Goal: Task Accomplishment & Management: Use online tool/utility

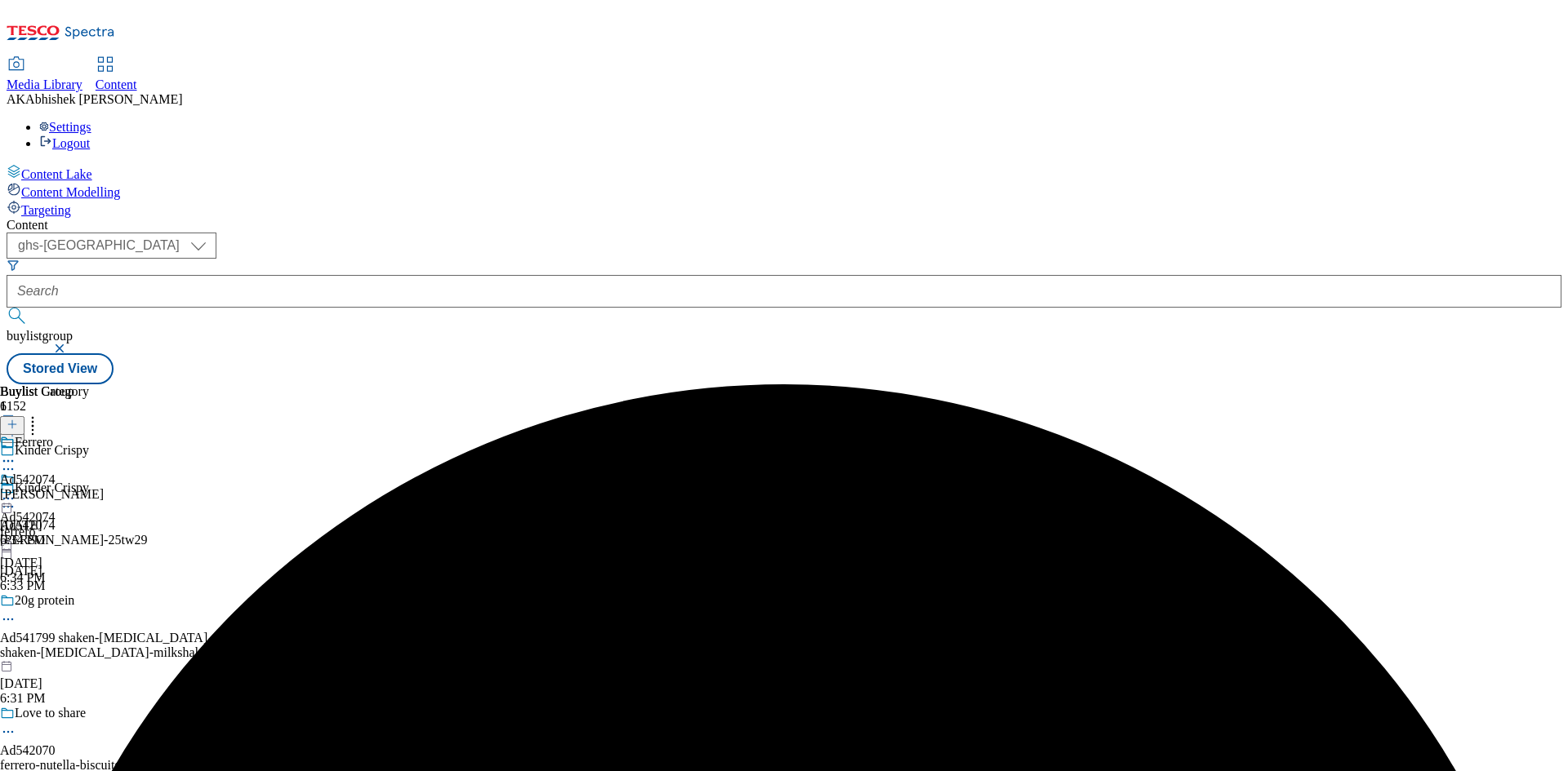
select select "ghs-[GEOGRAPHIC_DATA]"
click at [7, 308] on button "submit" at bounding box center [18, 316] width 23 height 17
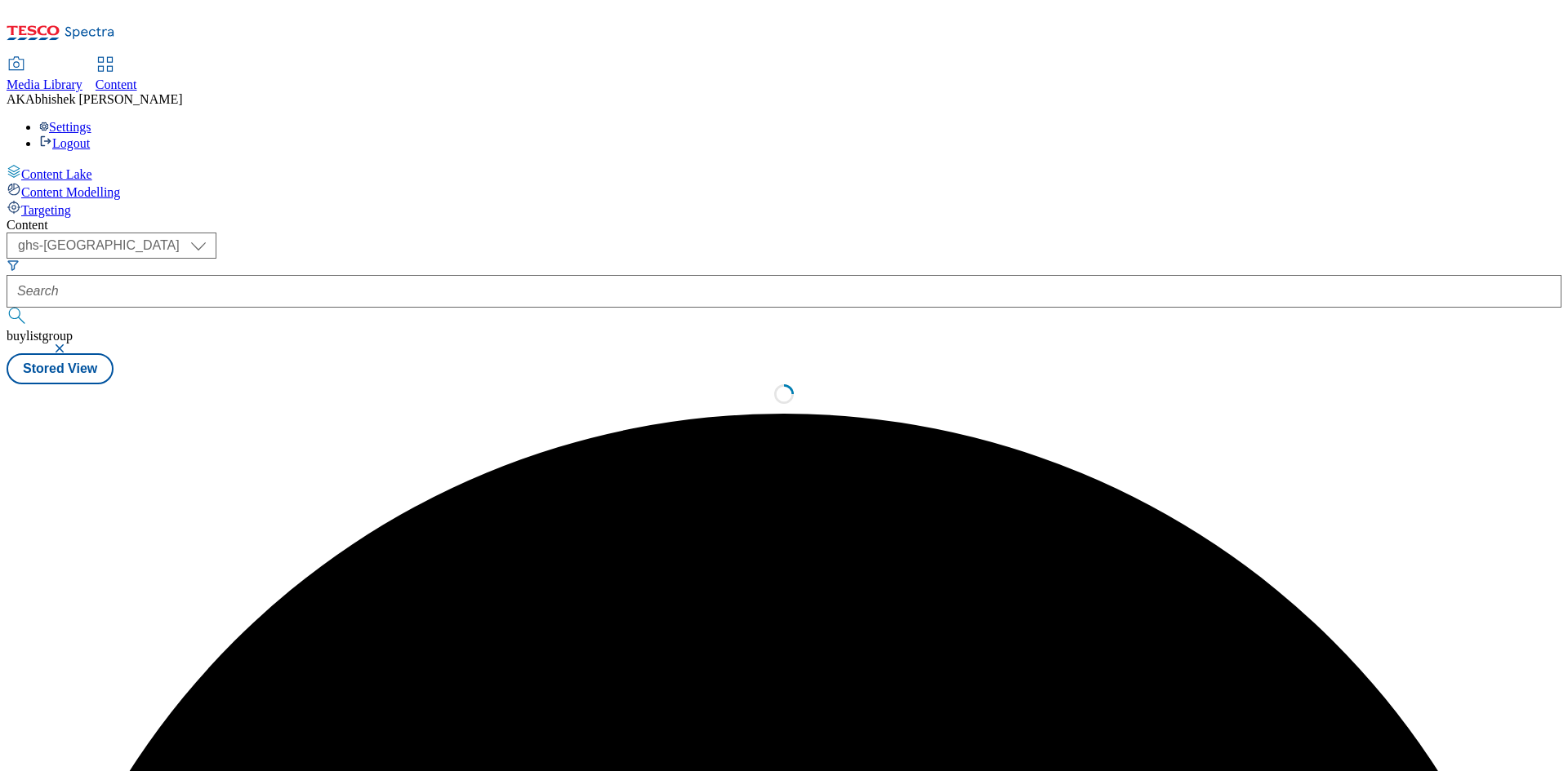
click at [7, 308] on button "submit" at bounding box center [18, 316] width 23 height 17
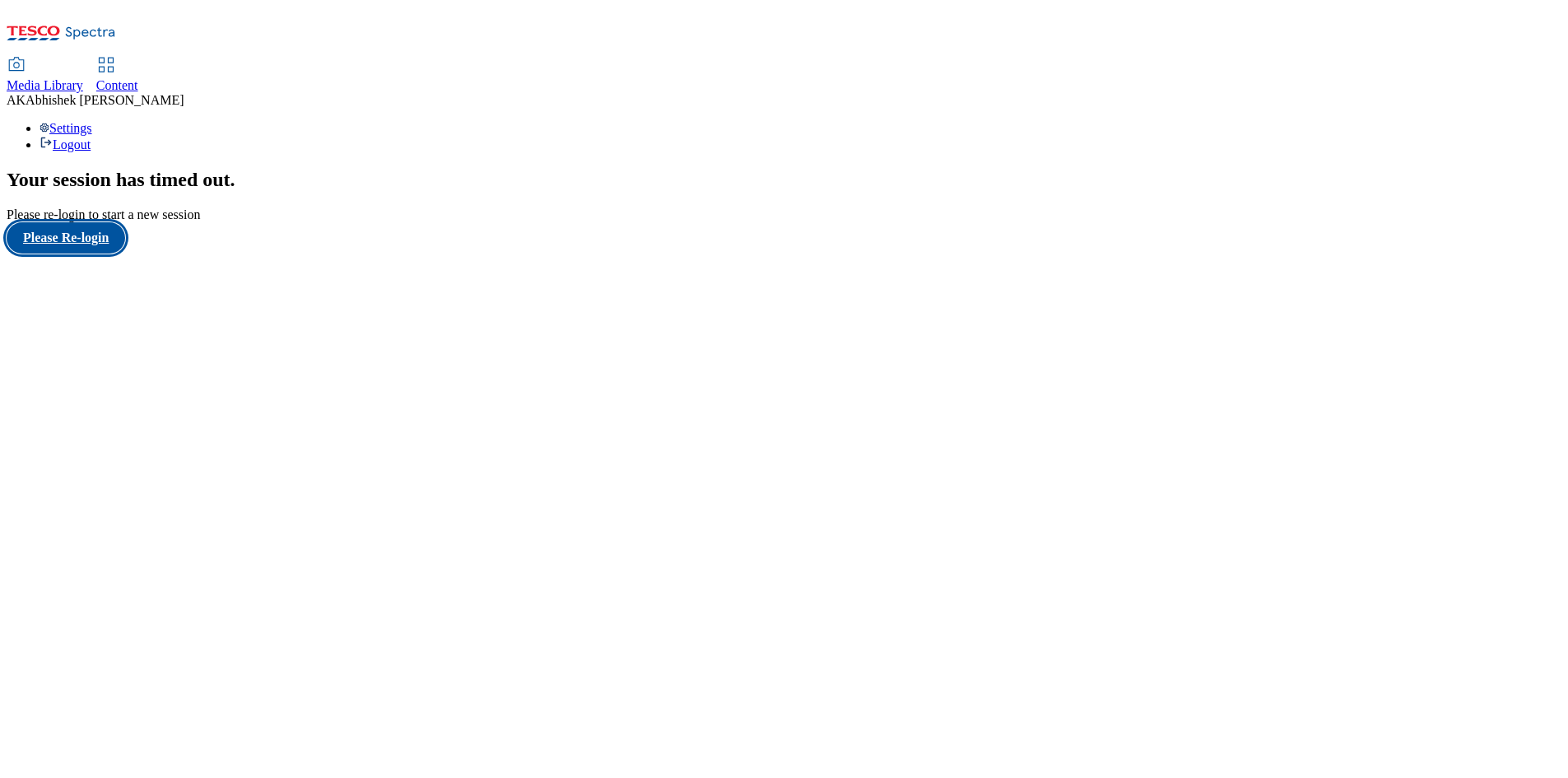
click at [80, 254] on button "Please Re-login" at bounding box center [66, 238] width 119 height 31
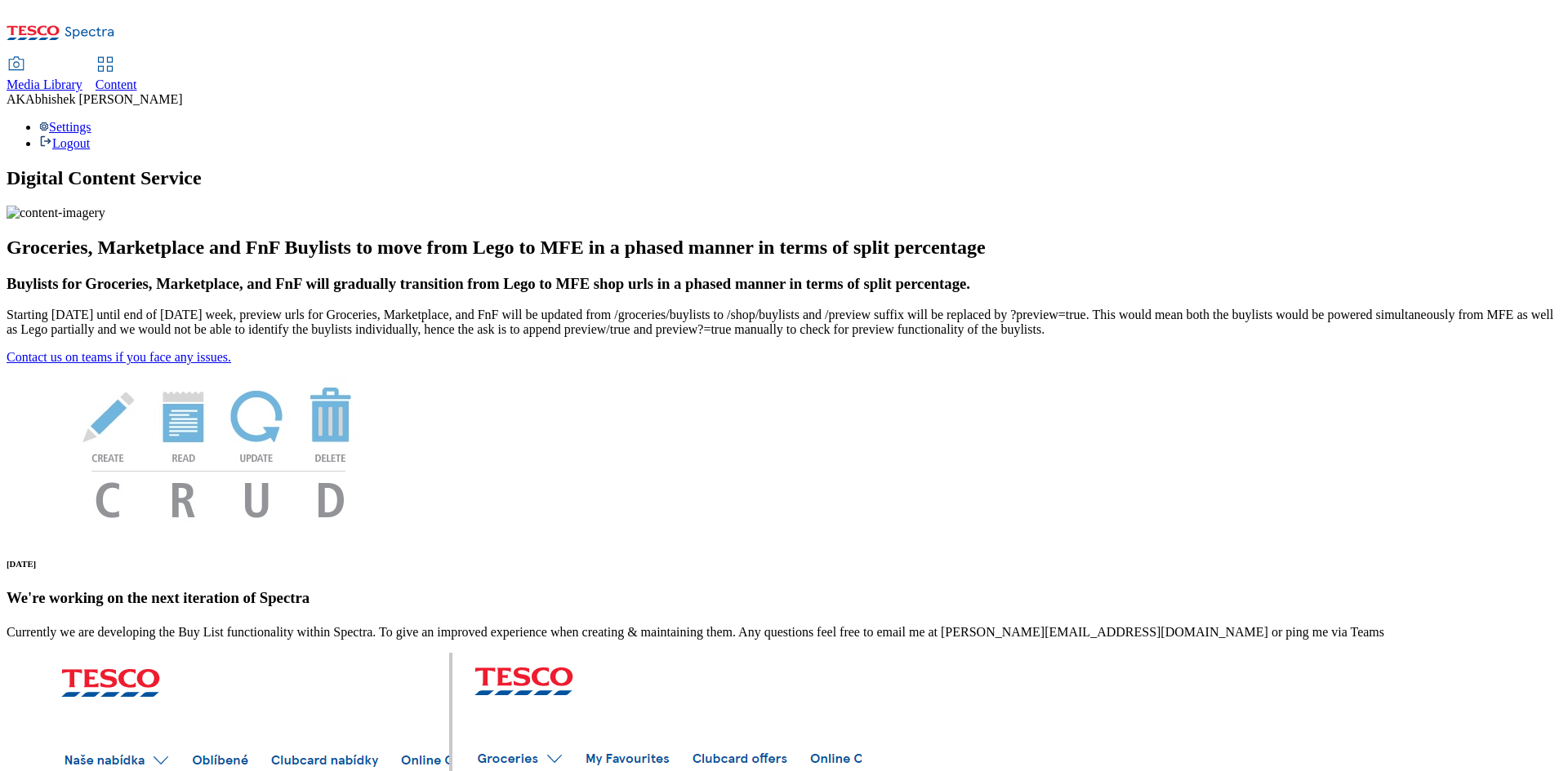
click at [137, 78] on div "Content" at bounding box center [116, 84] width 42 height 15
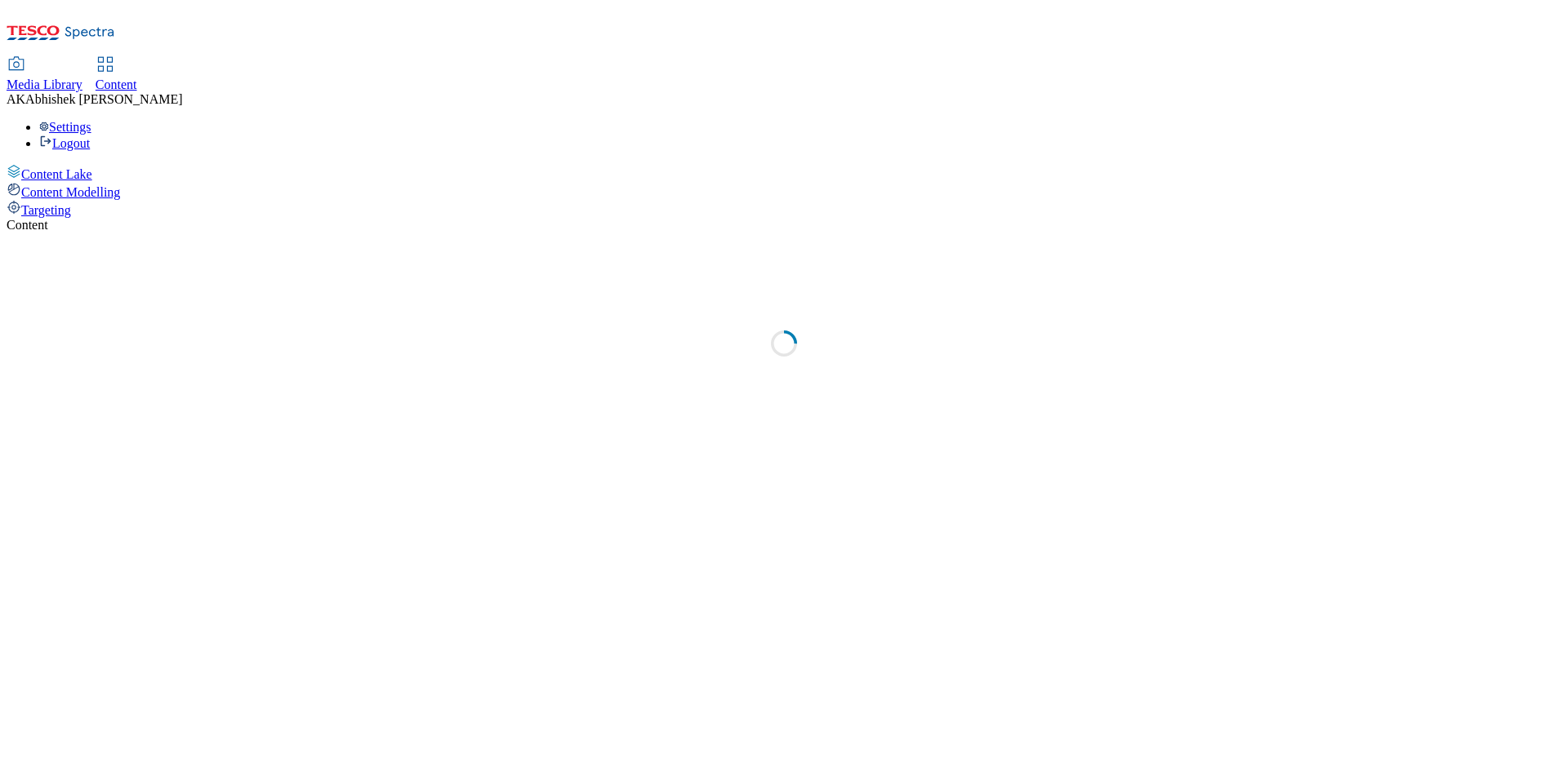
select select "ghs-[GEOGRAPHIC_DATA]"
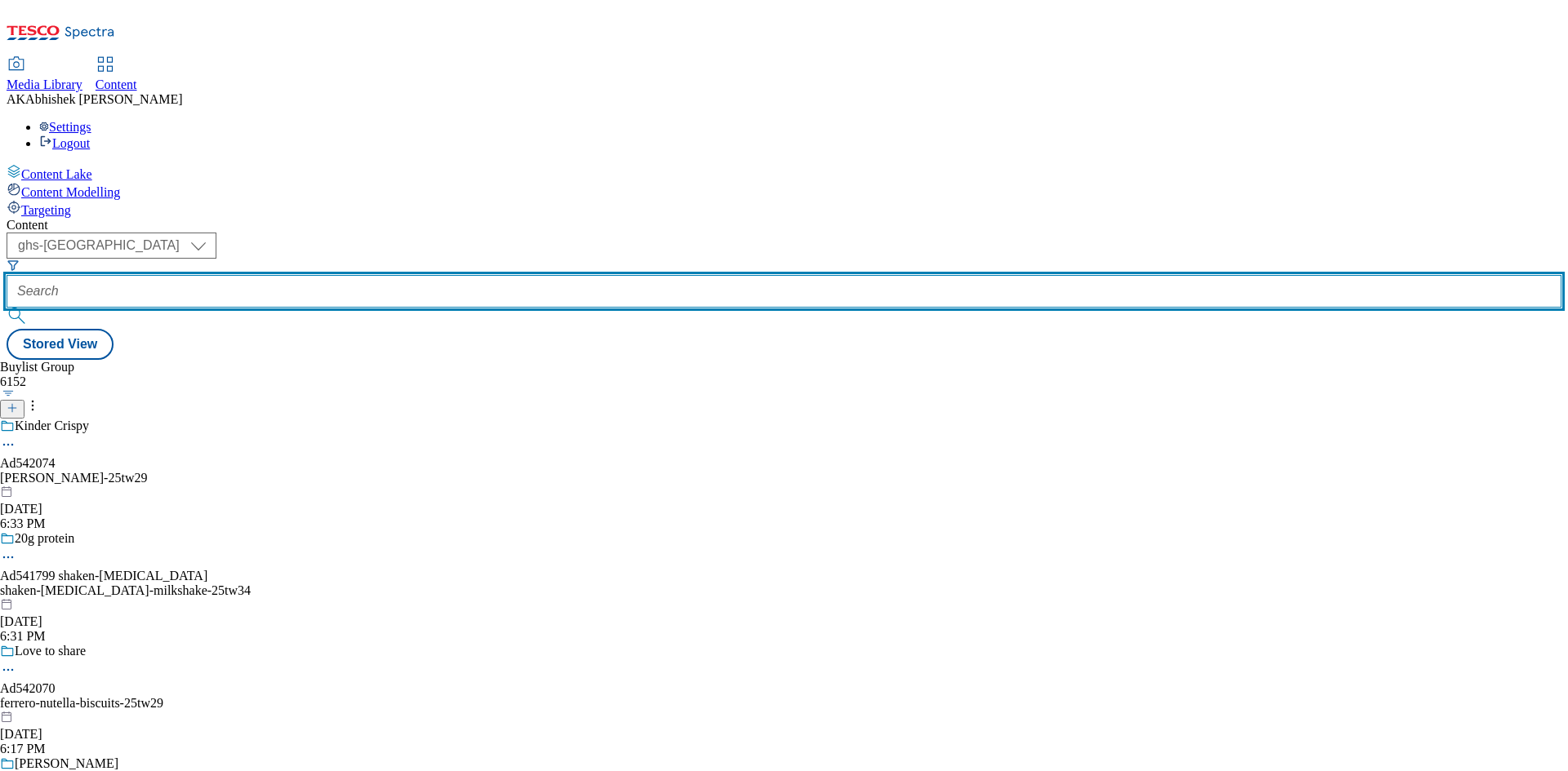
click at [368, 275] on input "text" at bounding box center [784, 291] width 1555 height 33
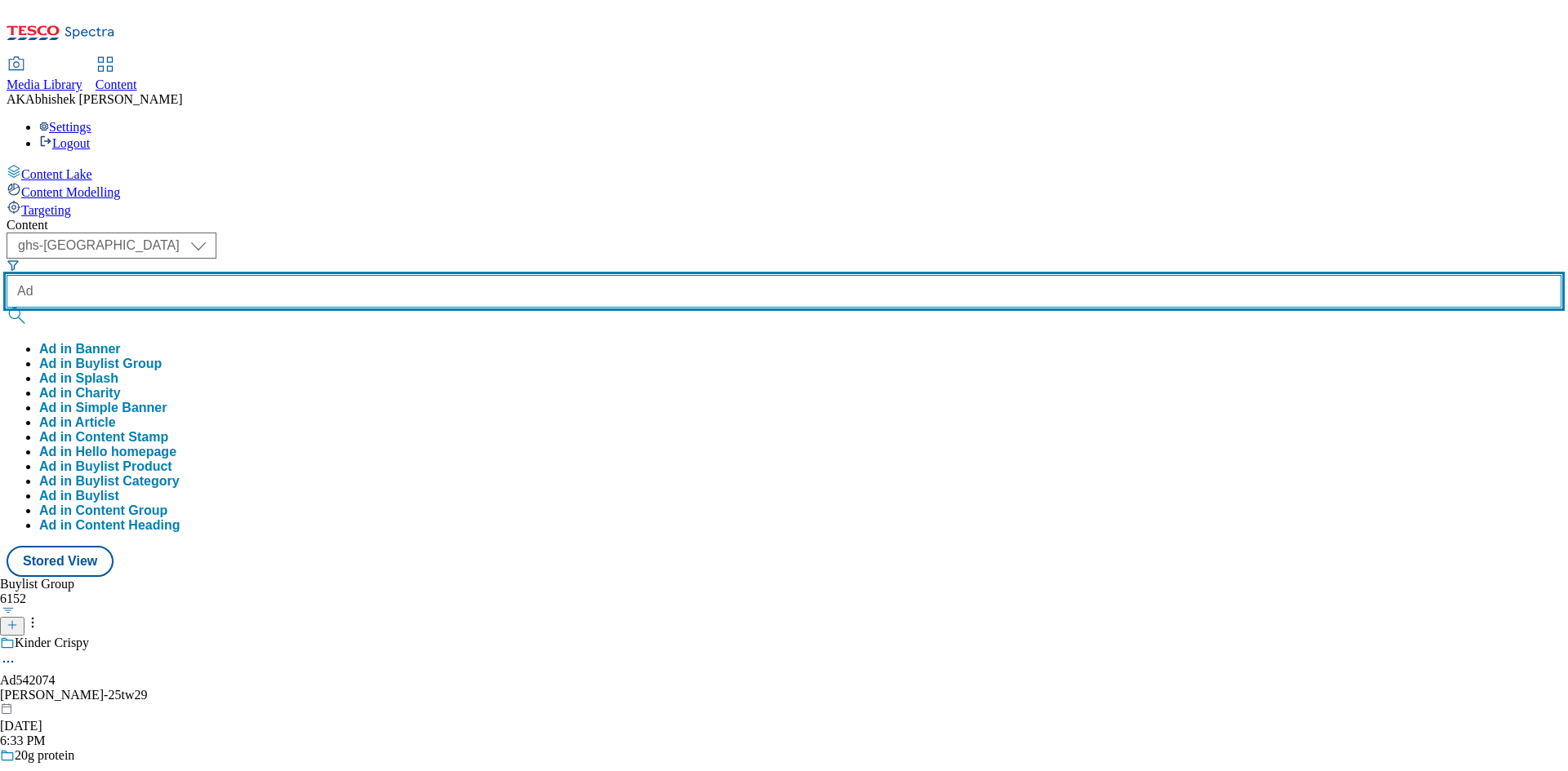
paste input "542071"
type input "Ad542071"
click at [7, 308] on button "submit" at bounding box center [18, 316] width 23 height 17
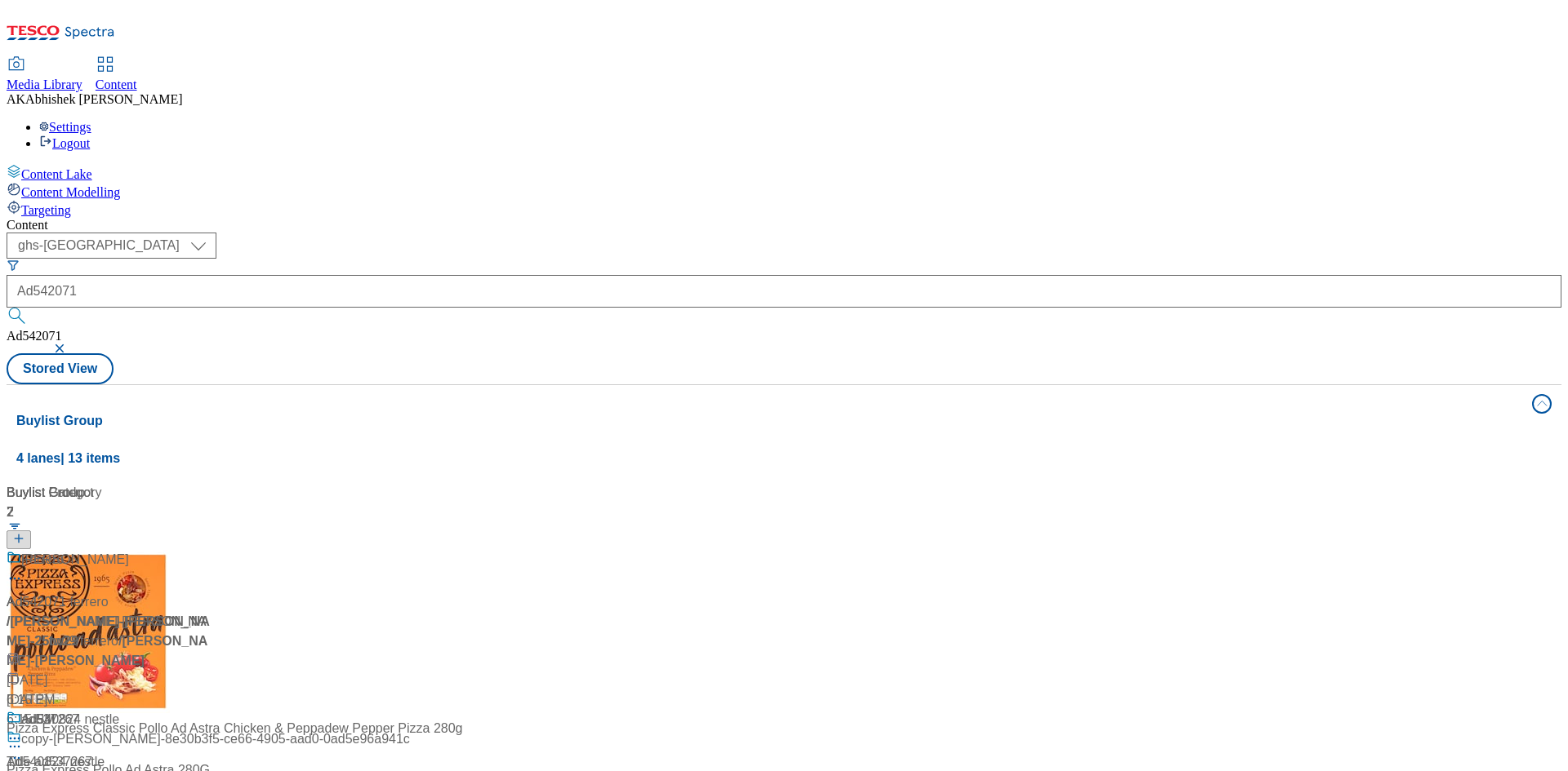
click at [575, 218] on div "Content ( optional ) ghs-roi ghs-uk ghs-uk Ad542071 Ad542071 Stored View Buylis…" at bounding box center [784, 656] width 1555 height 879
click at [211, 551] on div "Ad542071 / ferrero-kinder-joy-25tw29 / ferrero Sep 4, 2025 6:15 PM" at bounding box center [109, 630] width 204 height 160
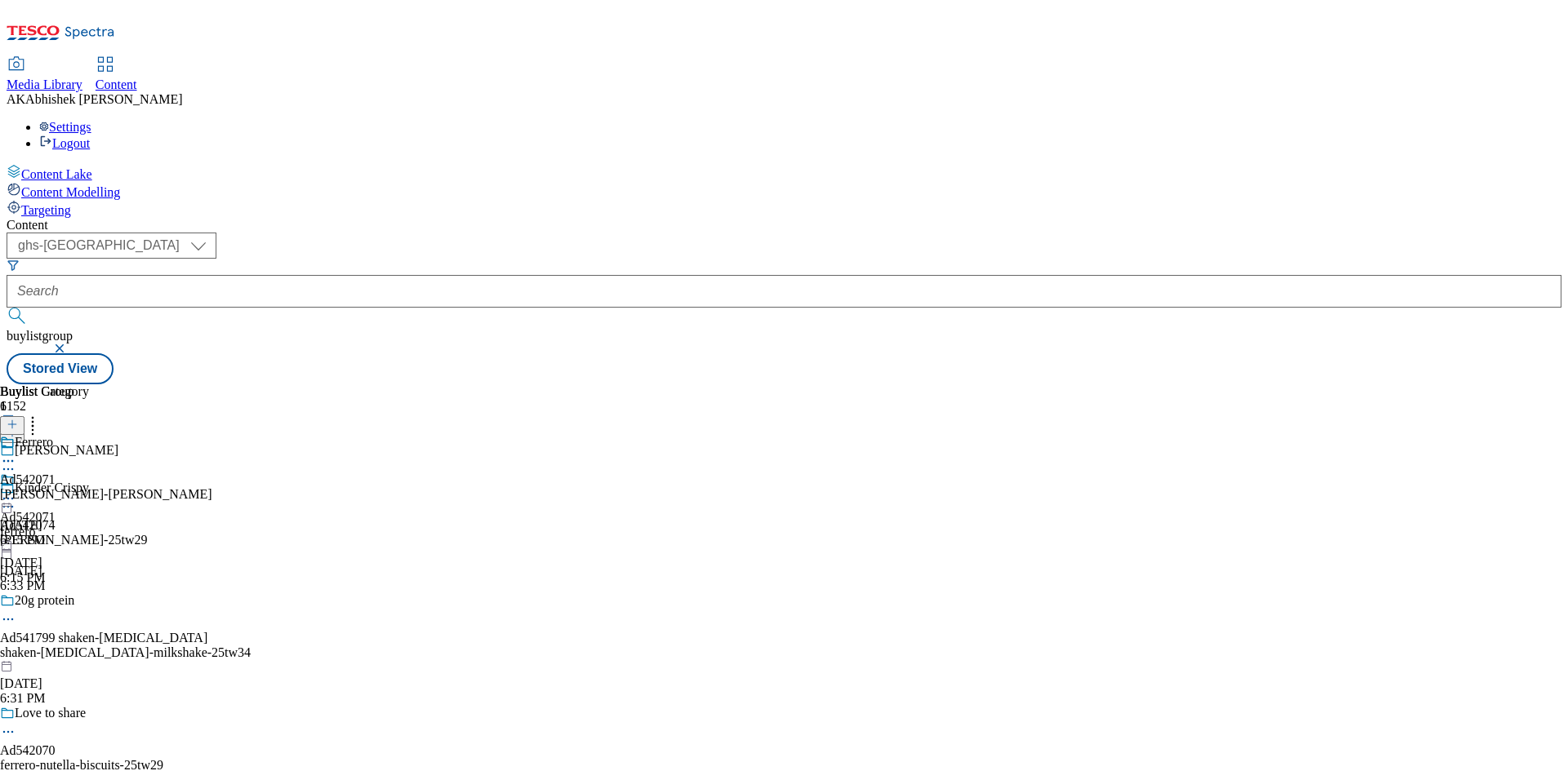
click at [17, 461] on icon at bounding box center [8, 469] width 17 height 17
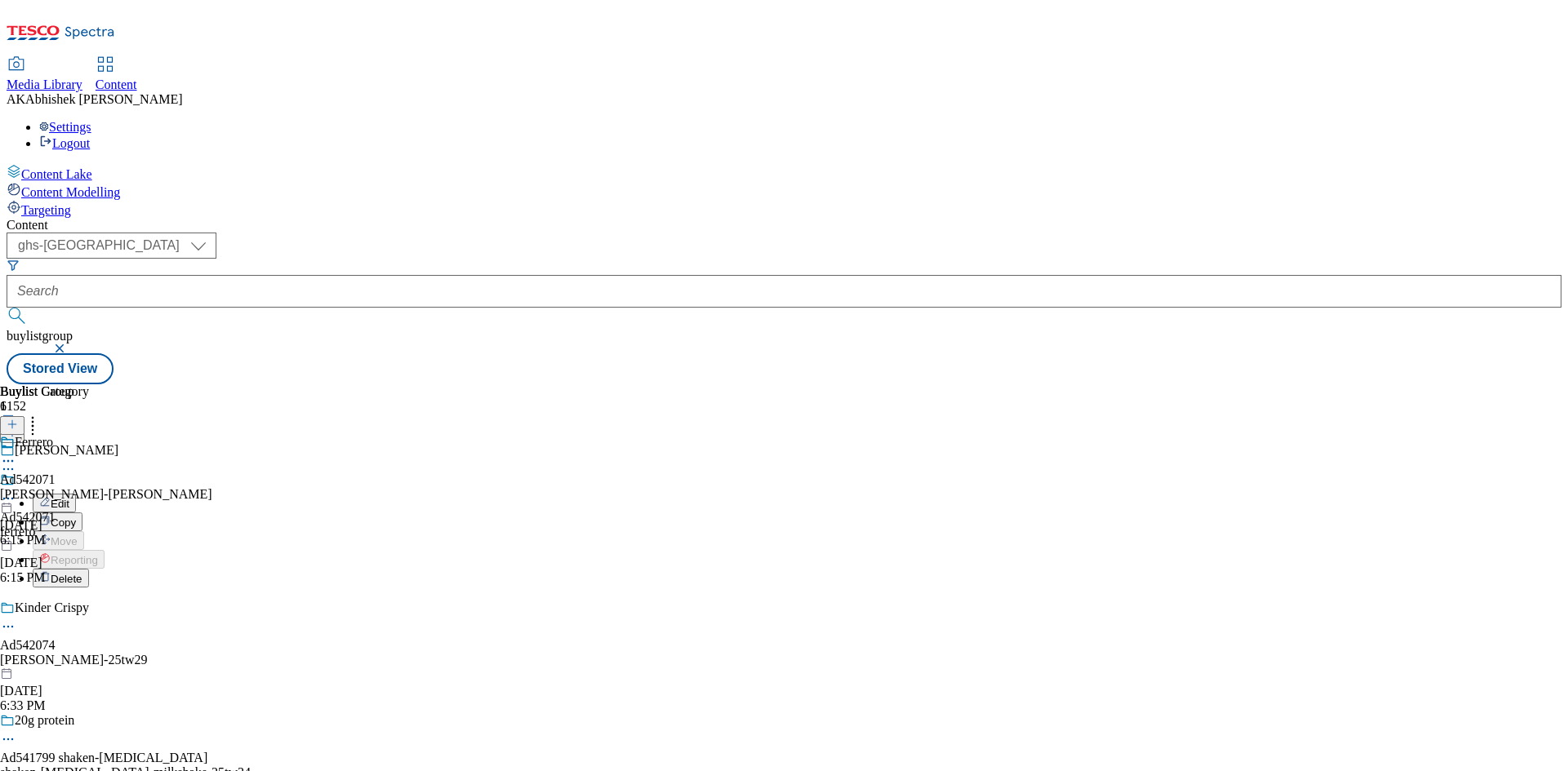
click at [69, 498] on span "Edit" at bounding box center [59, 504] width 18 height 13
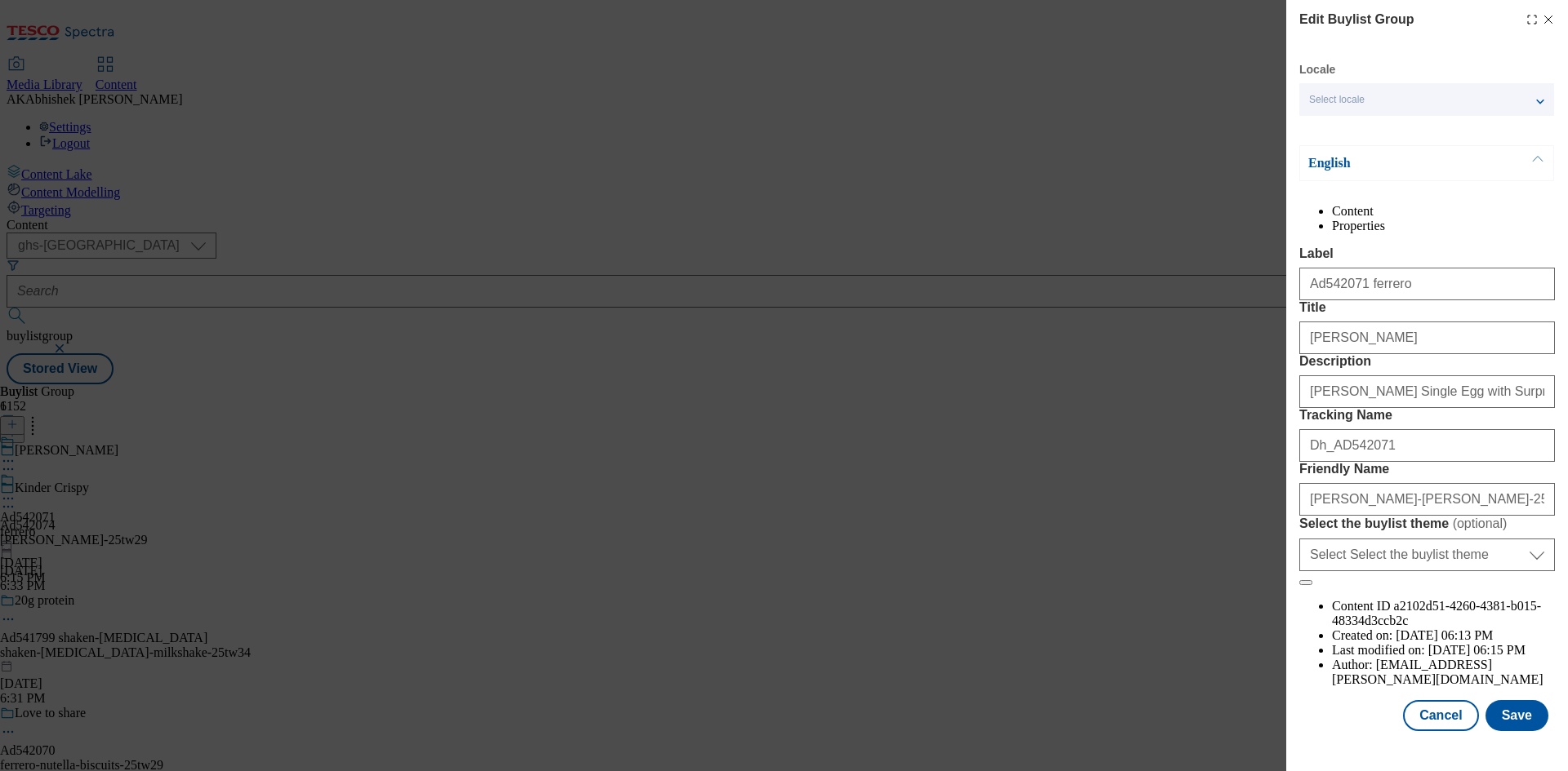
scroll to position [63, 0]
click at [1508, 731] on button "Save" at bounding box center [1517, 716] width 63 height 31
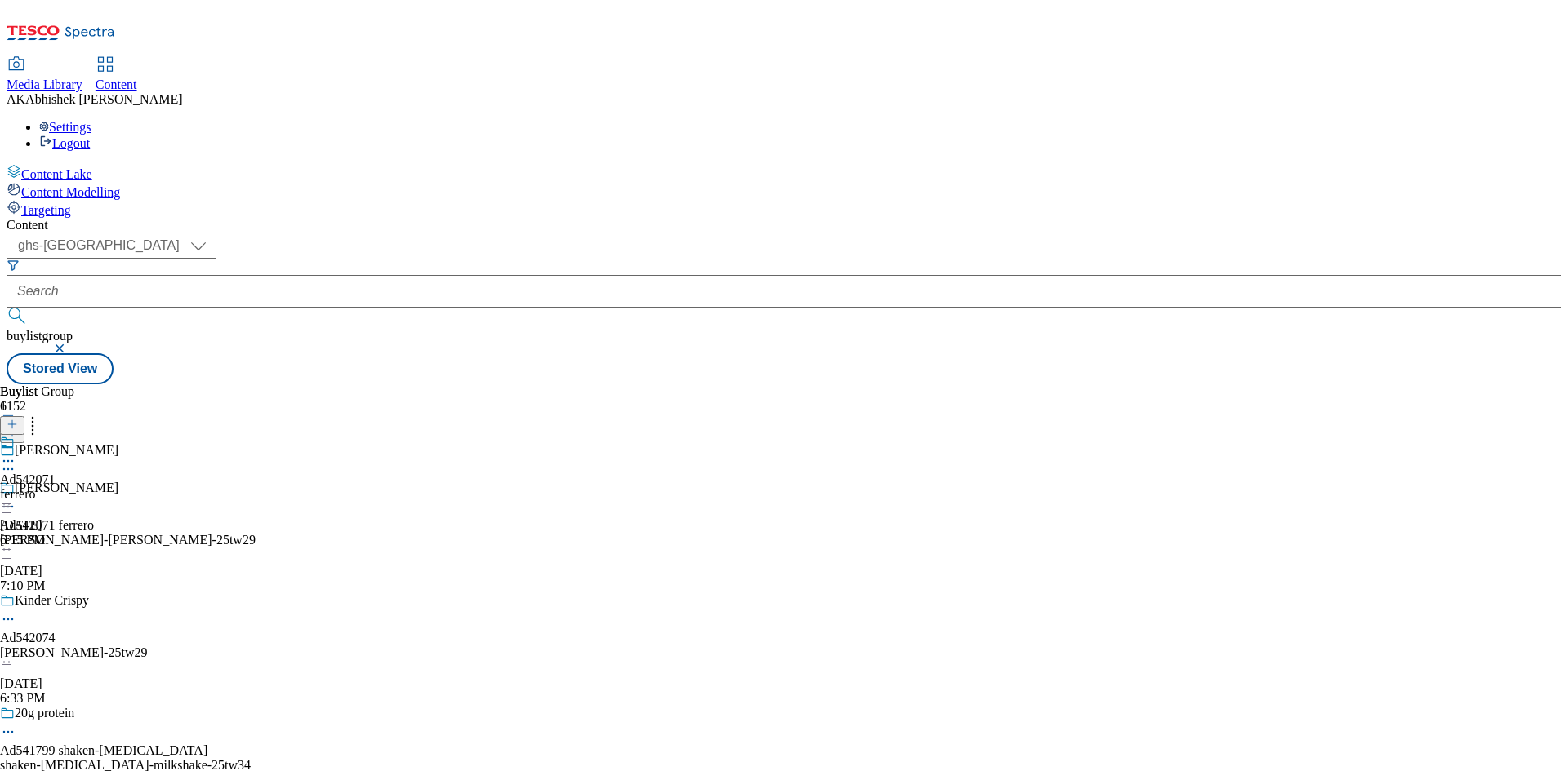
click at [17, 453] on icon at bounding box center [8, 461] width 17 height 17
click at [69, 489] on span "Edit" at bounding box center [59, 495] width 18 height 13
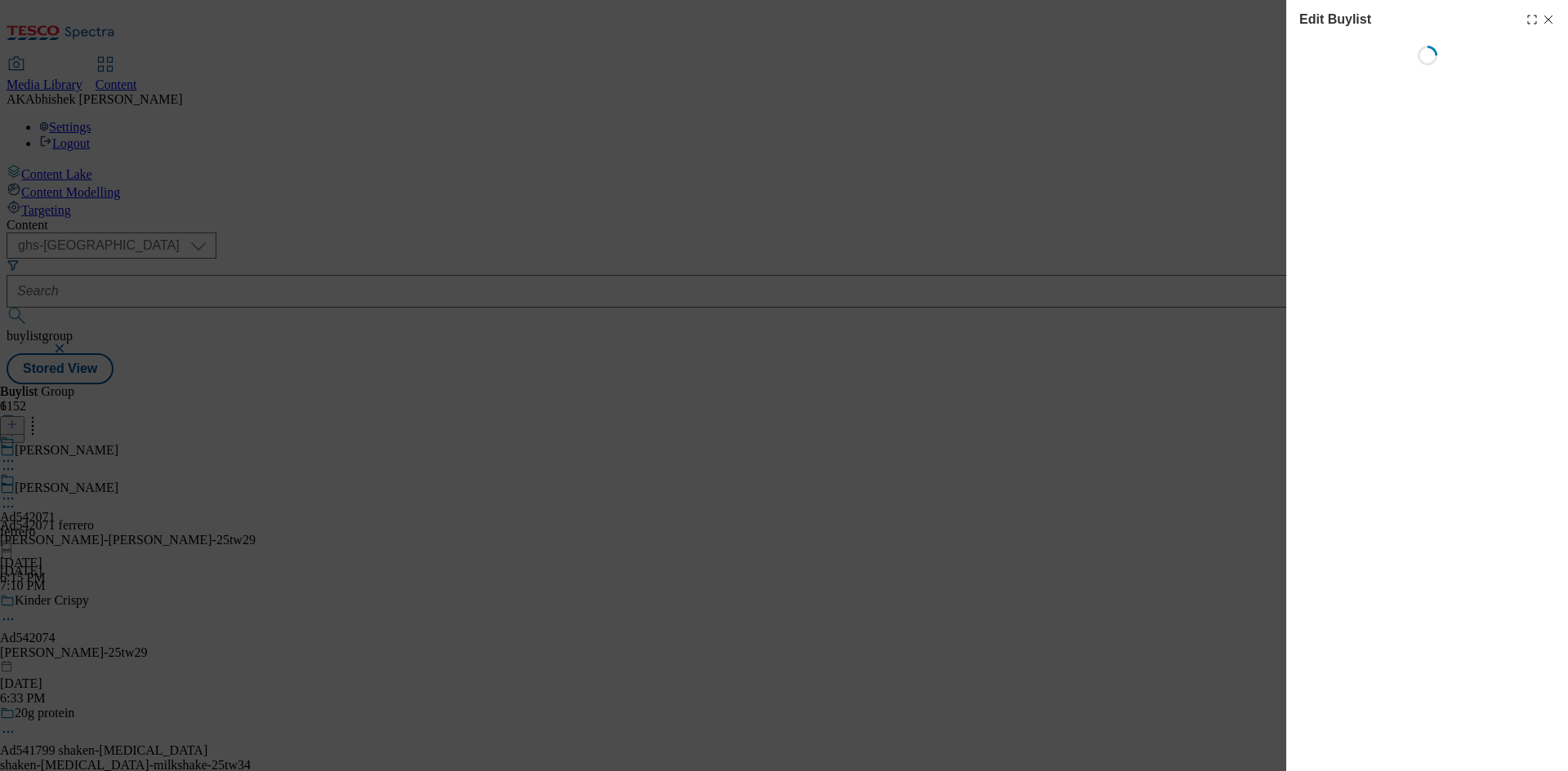
select select "tactical"
select select "supplier funded short term 1-3 weeks"
select select "dunnhumby"
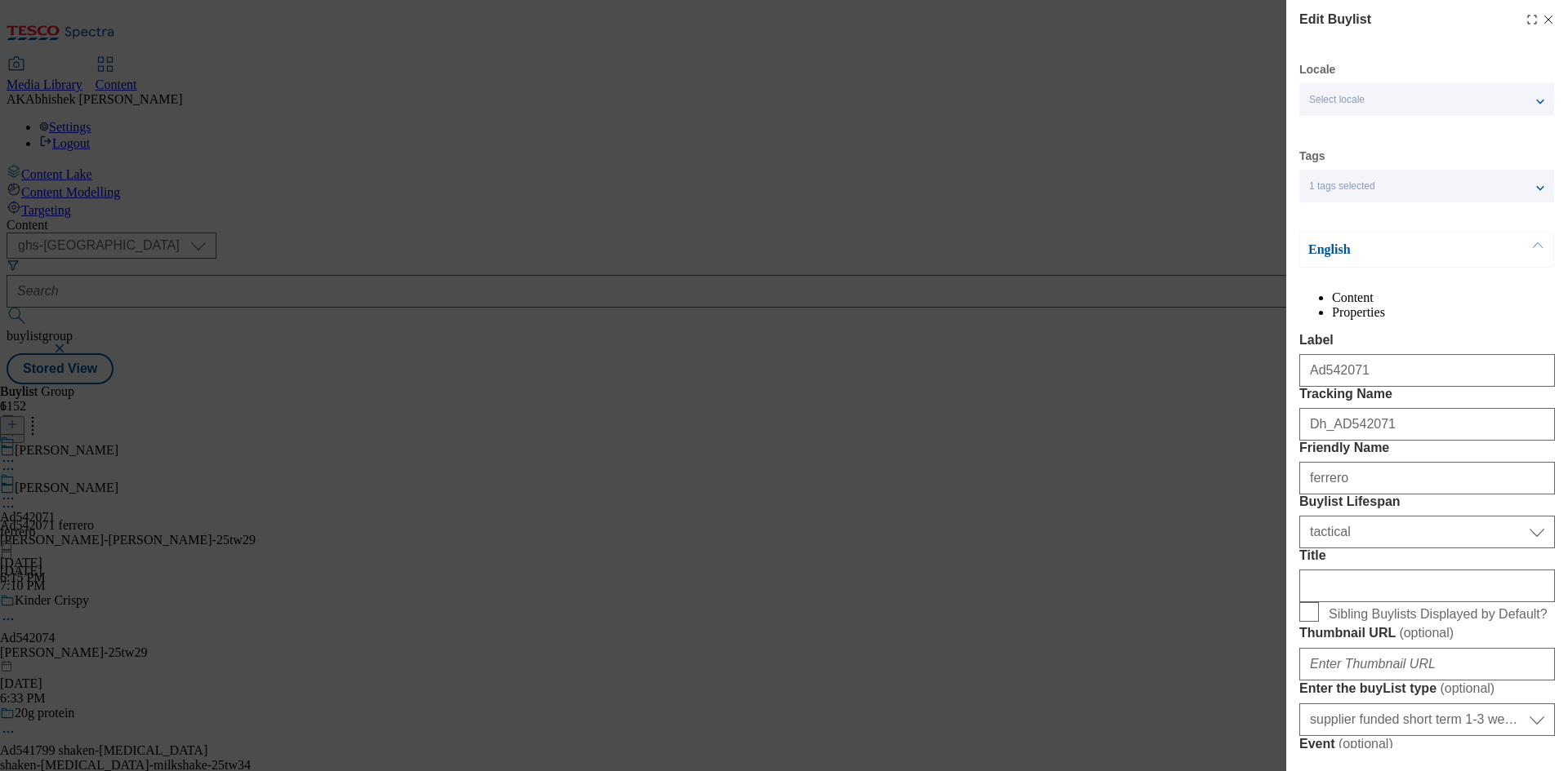
select select "Banner"
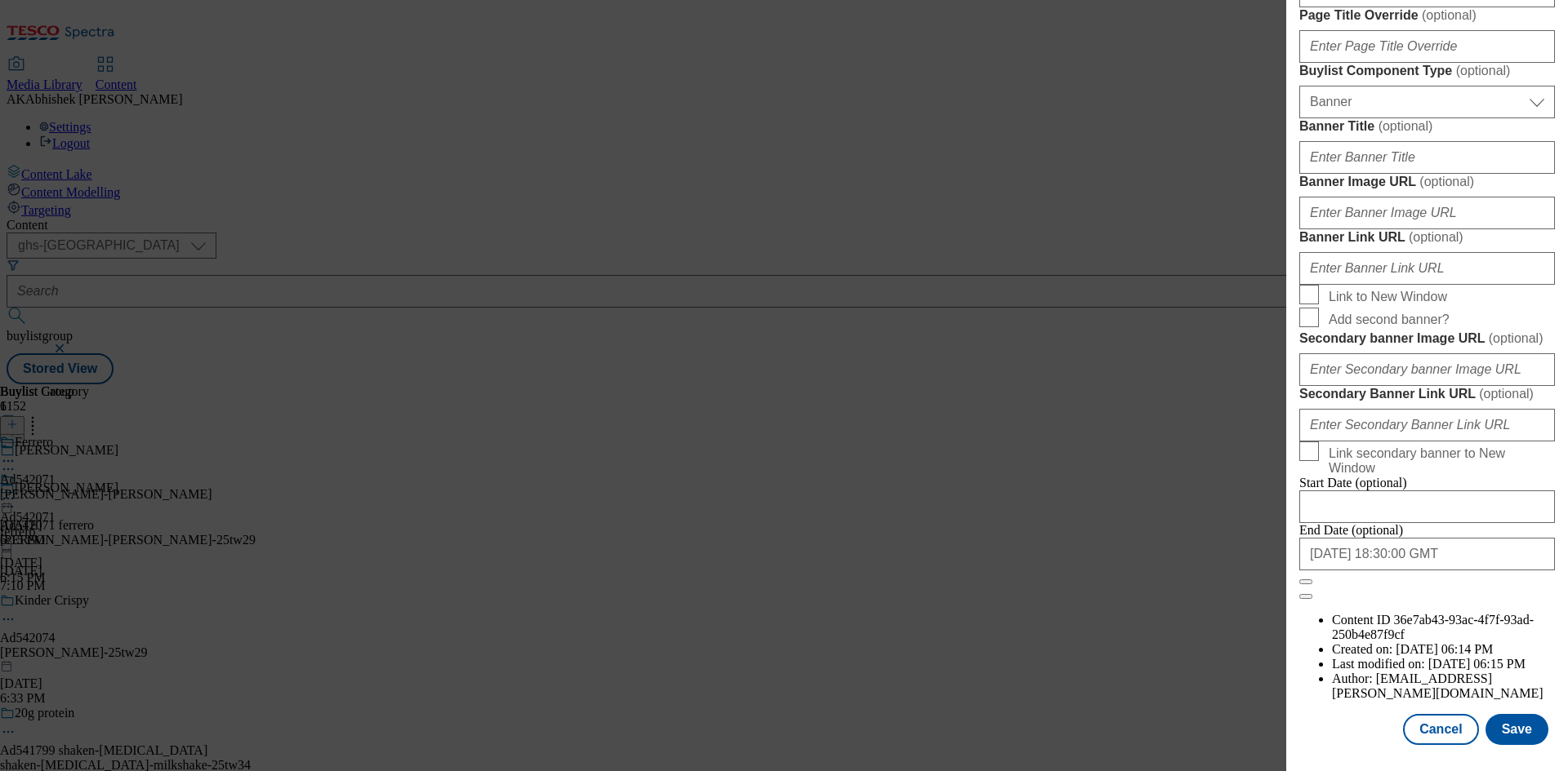
scroll to position [1690, 0]
click at [1483, 571] on input "2025-11-28 18:30:00 GMT" at bounding box center [1426, 554] width 256 height 33
select select "2025"
select select "November"
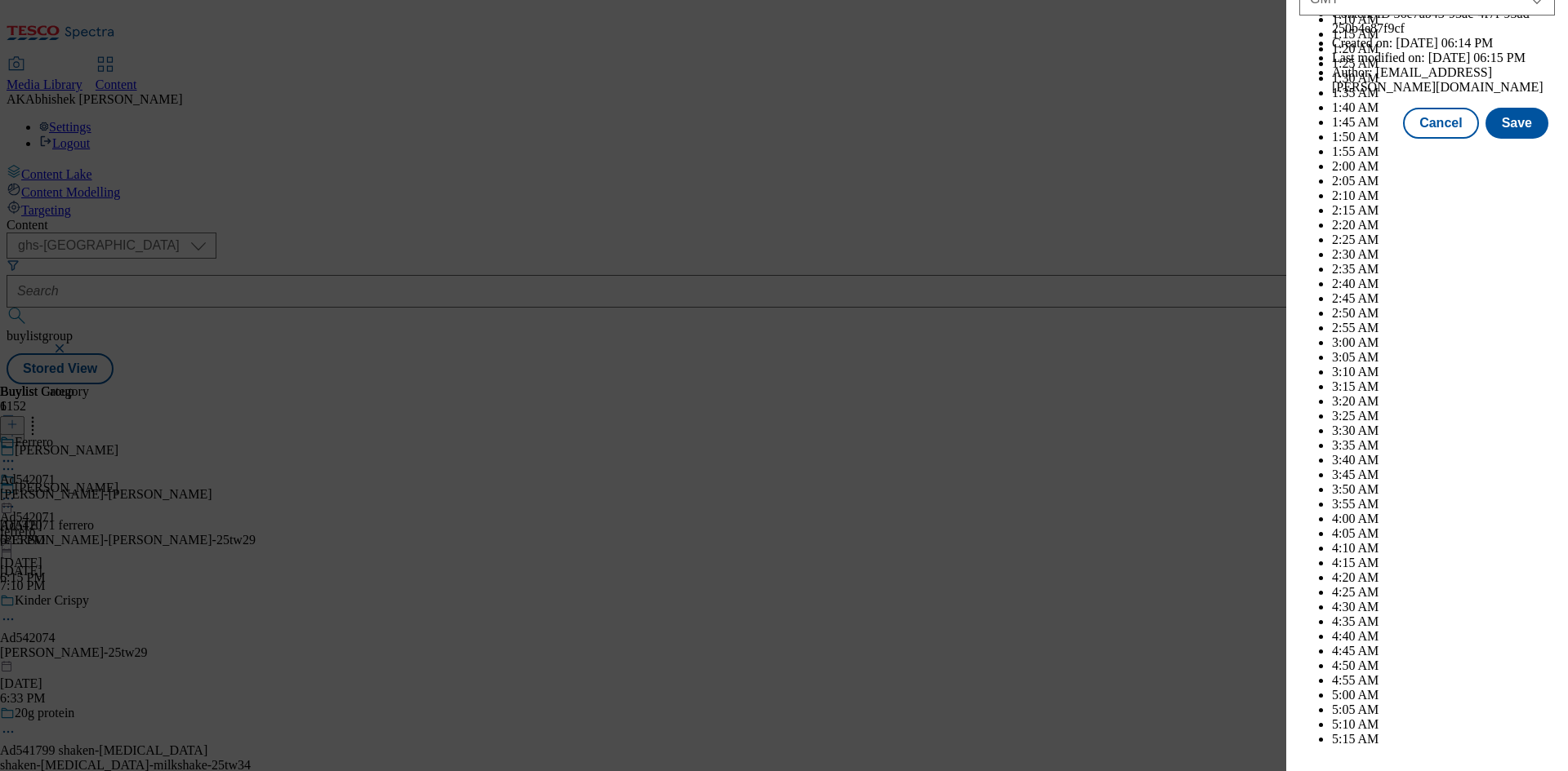
scroll to position [6696, 0]
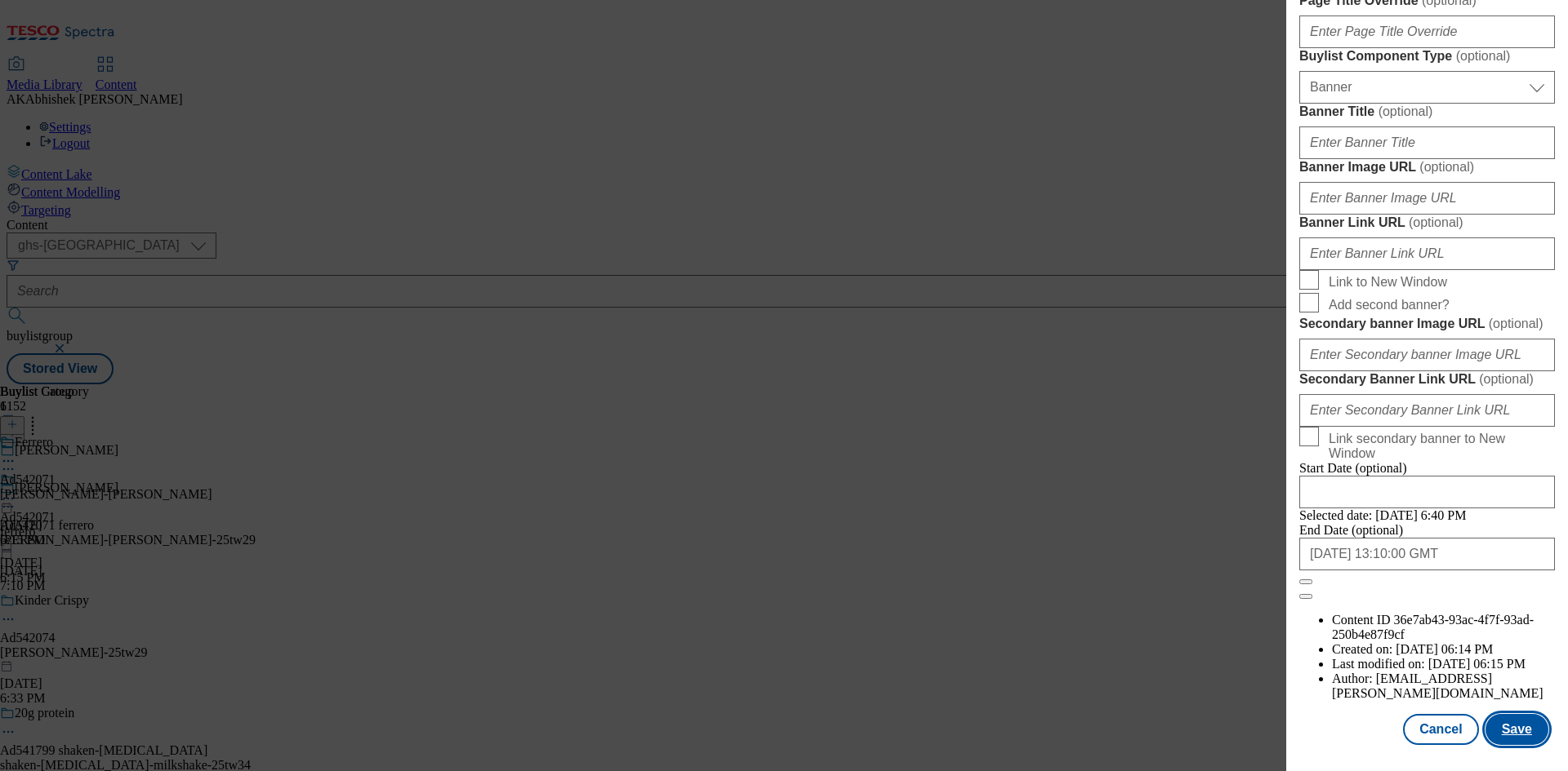
click at [1513, 729] on button "Save" at bounding box center [1517, 730] width 63 height 31
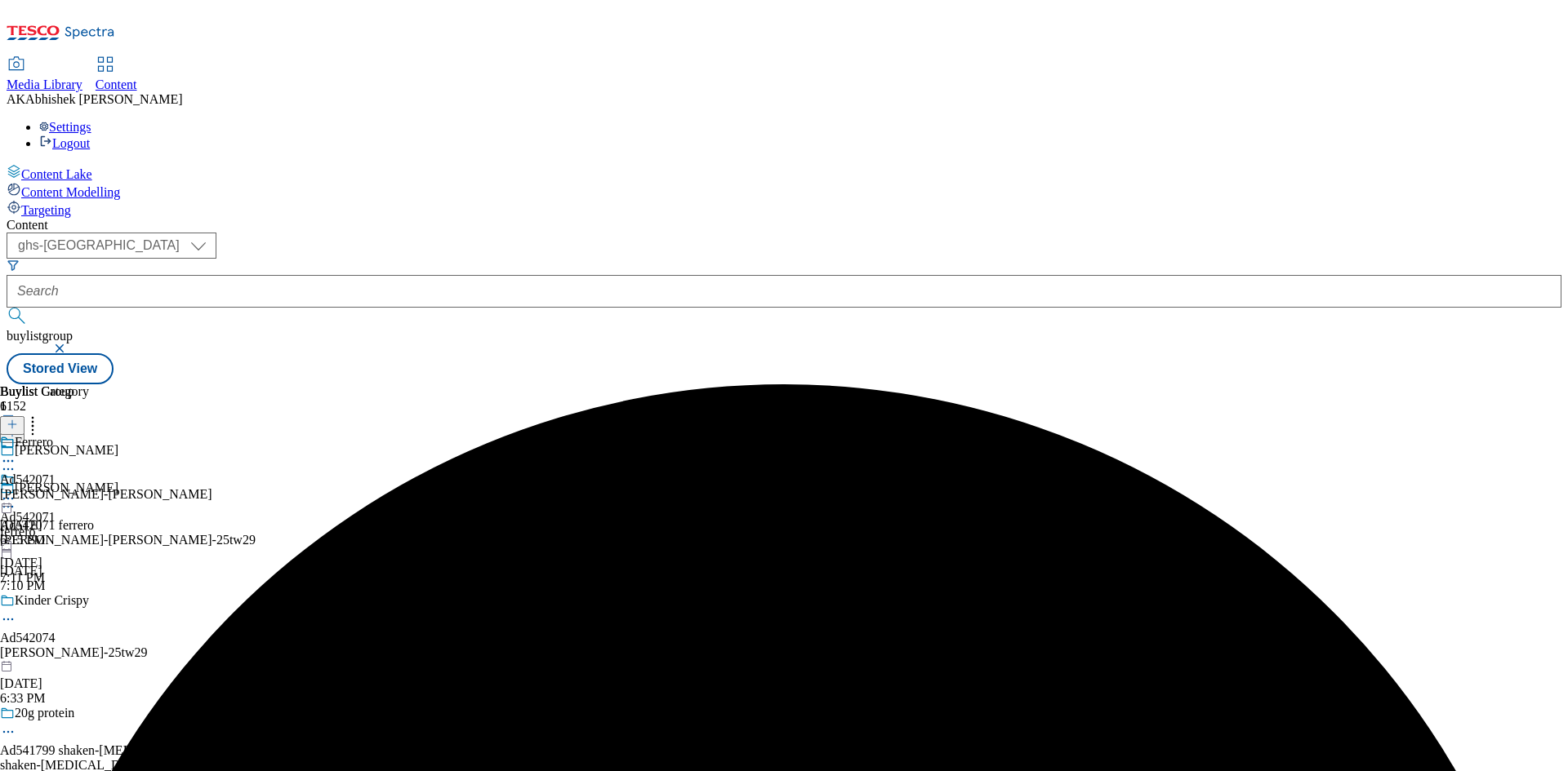
click at [17, 490] on icon at bounding box center [8, 498] width 17 height 17
click at [76, 523] on button "Edit" at bounding box center [54, 532] width 44 height 18
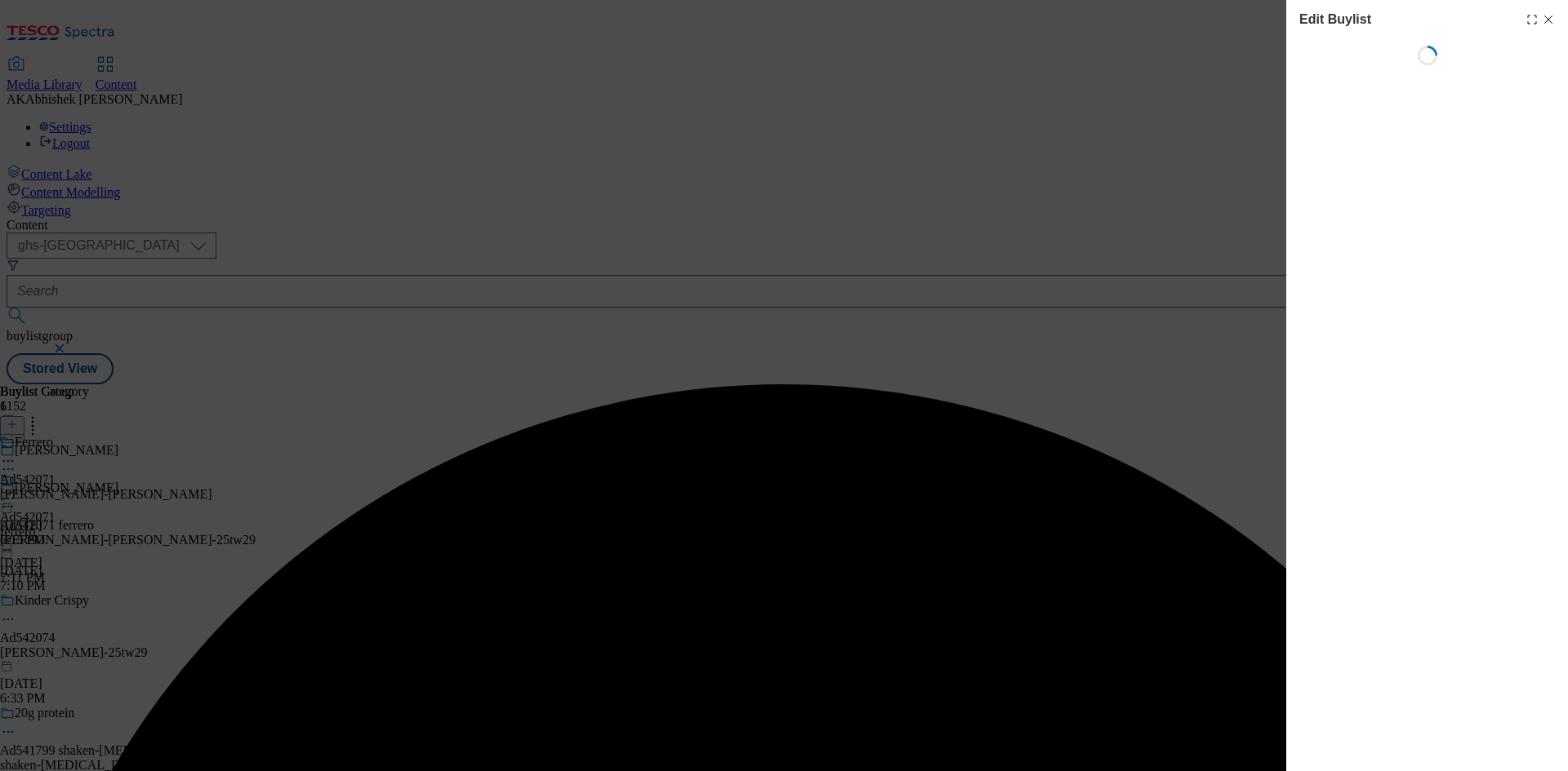
select select "tactical"
select select "supplier funded short term 1-3 weeks"
select select "dunnhumby"
select select "Banner"
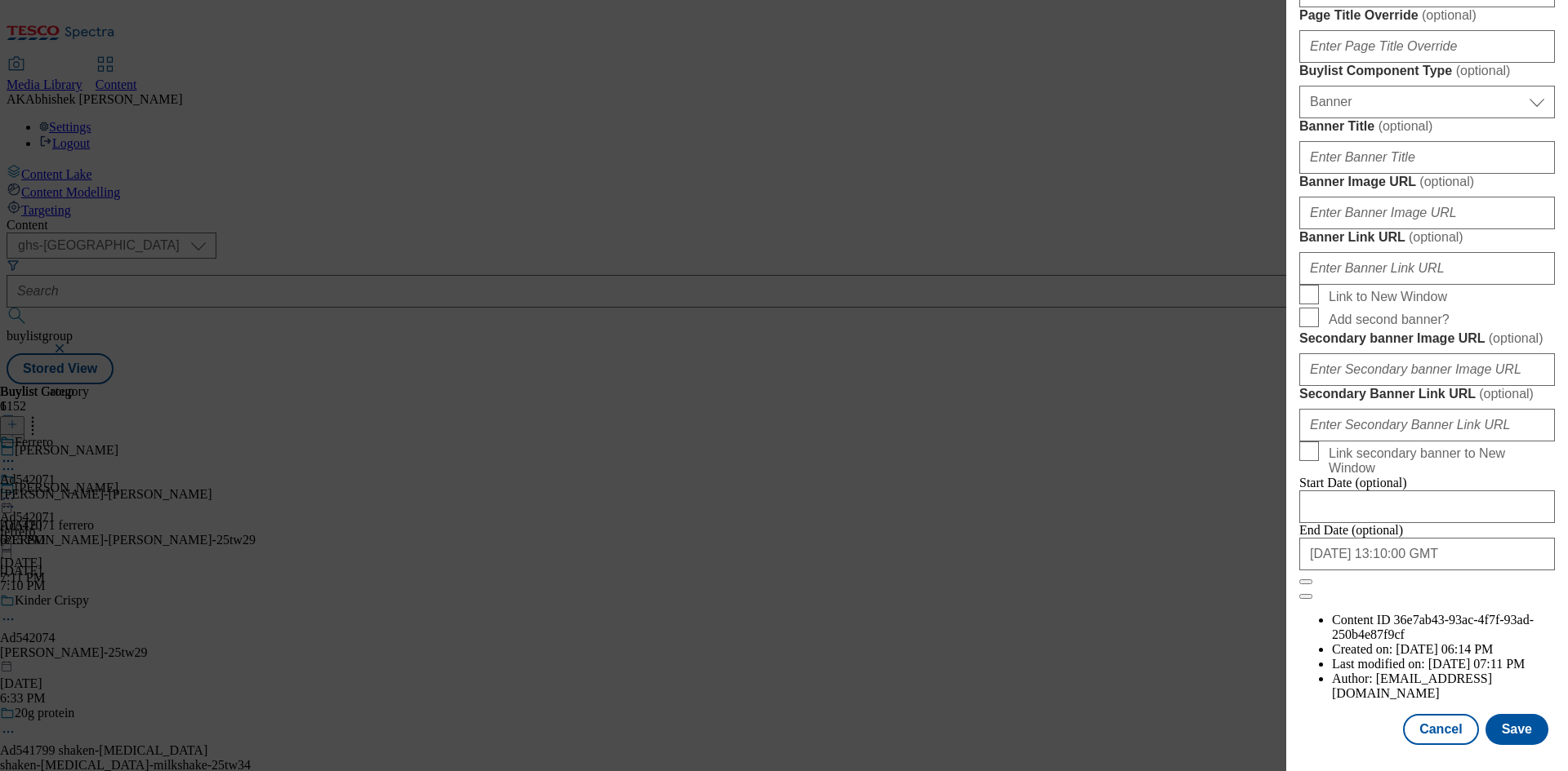
scroll to position [1690, 0]
click at [1433, 727] on button "Cancel" at bounding box center [1440, 730] width 75 height 31
select select "tactical"
select select "supplier funded short term 1-3 weeks"
select select "dunnhumby"
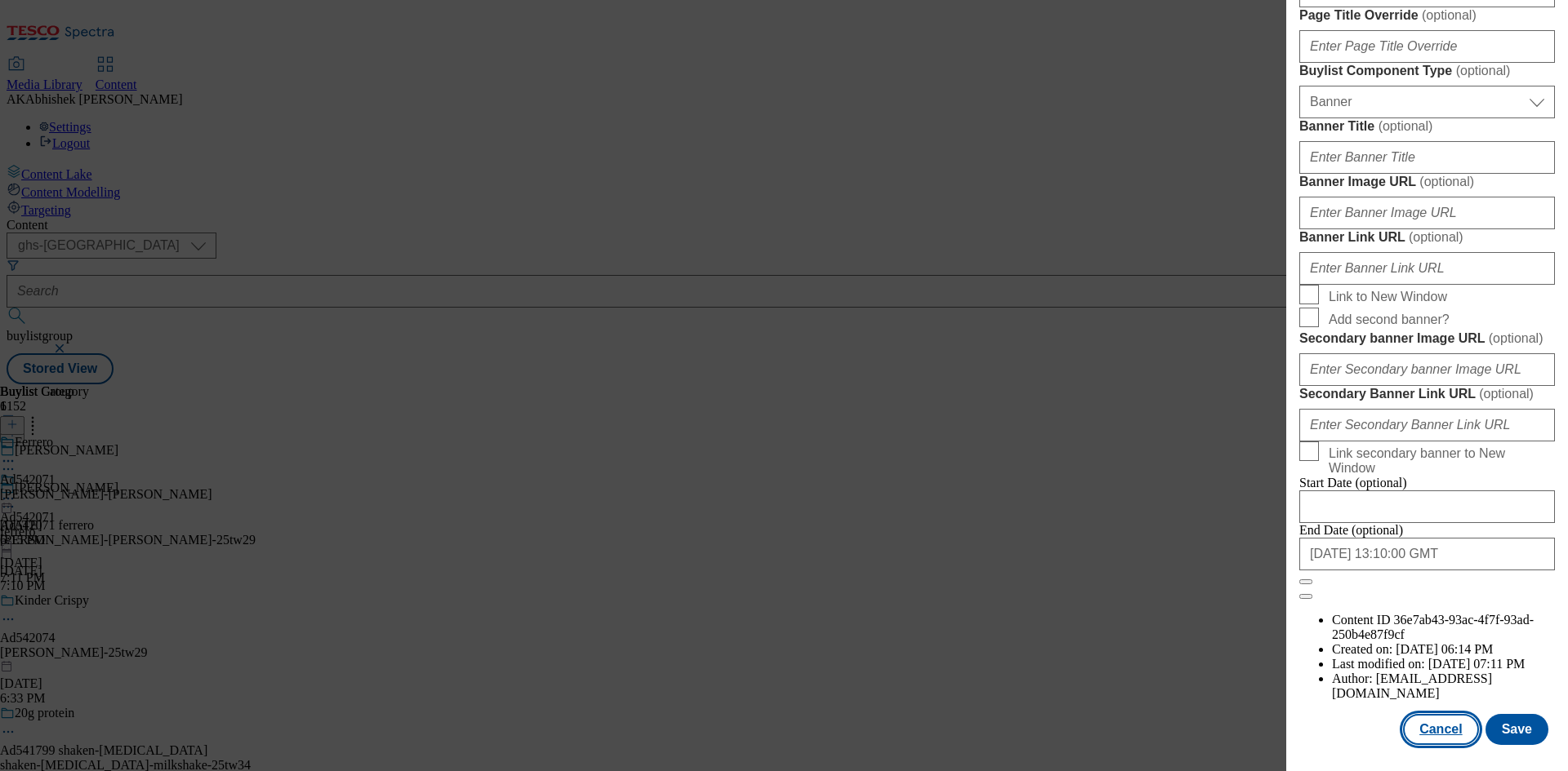
select select "Banner"
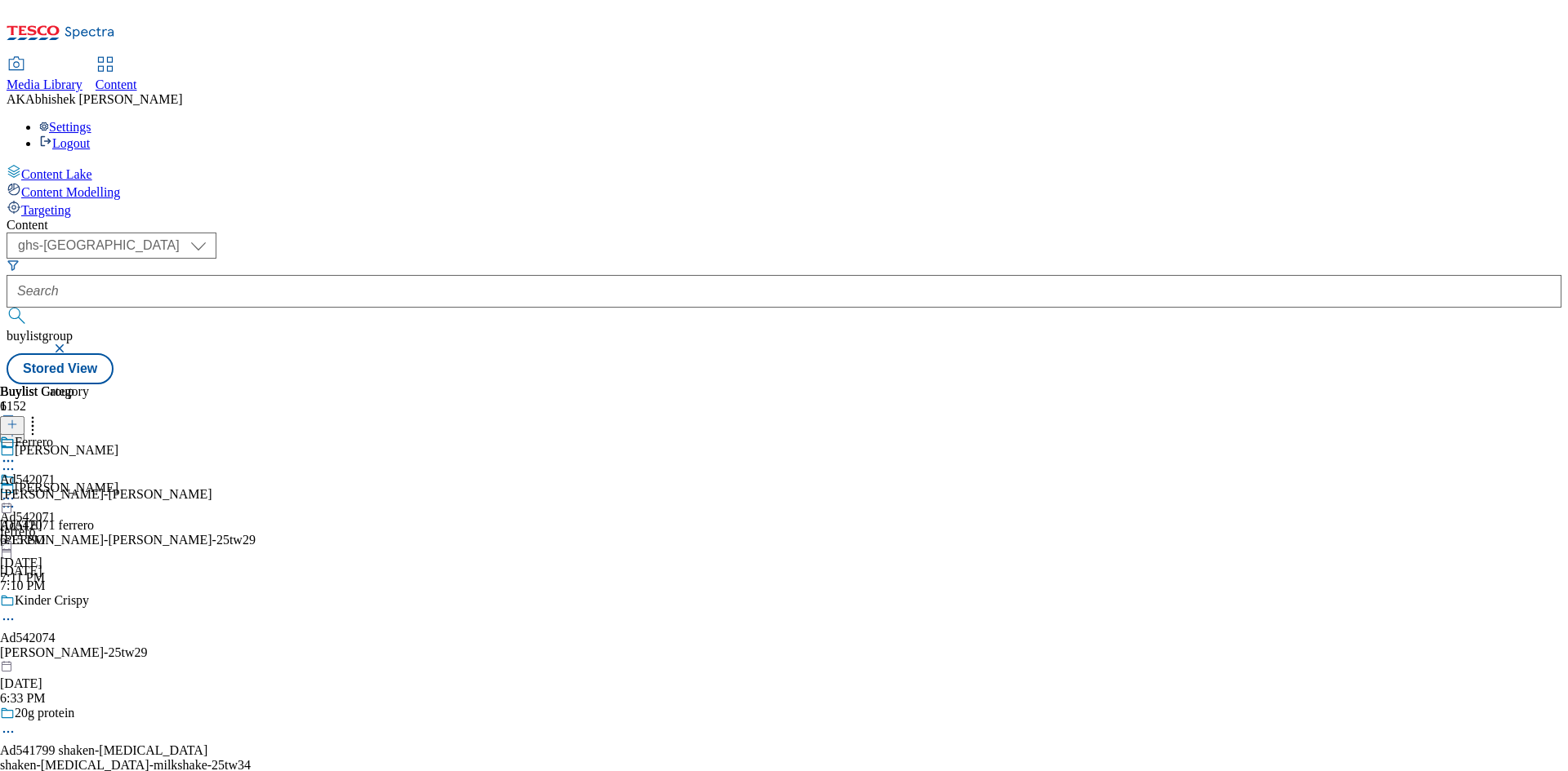
scroll to position [1324, 0]
click at [17, 453] on icon at bounding box center [8, 461] width 17 height 17
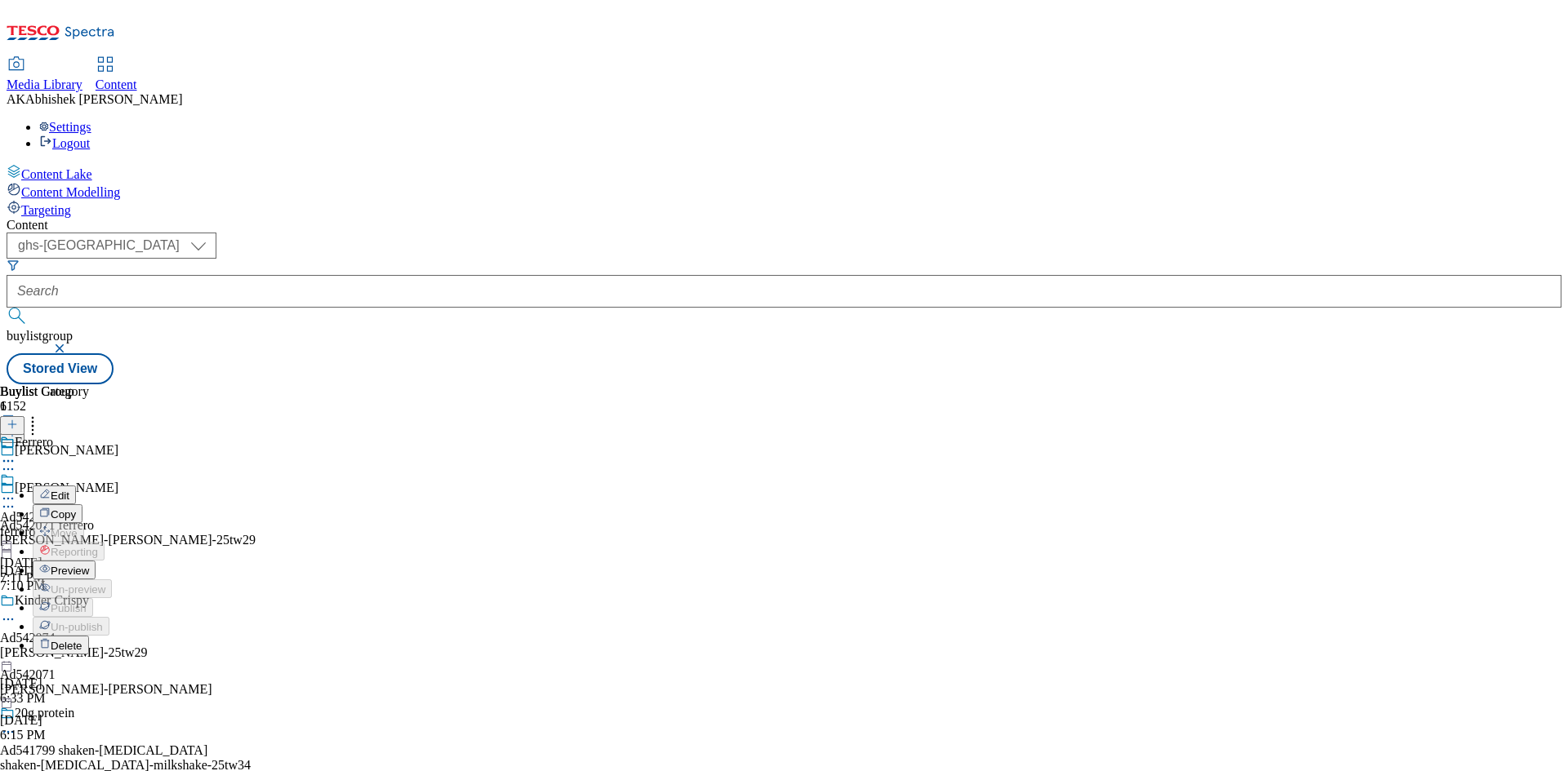
click at [69, 489] on span "Edit" at bounding box center [59, 495] width 18 height 13
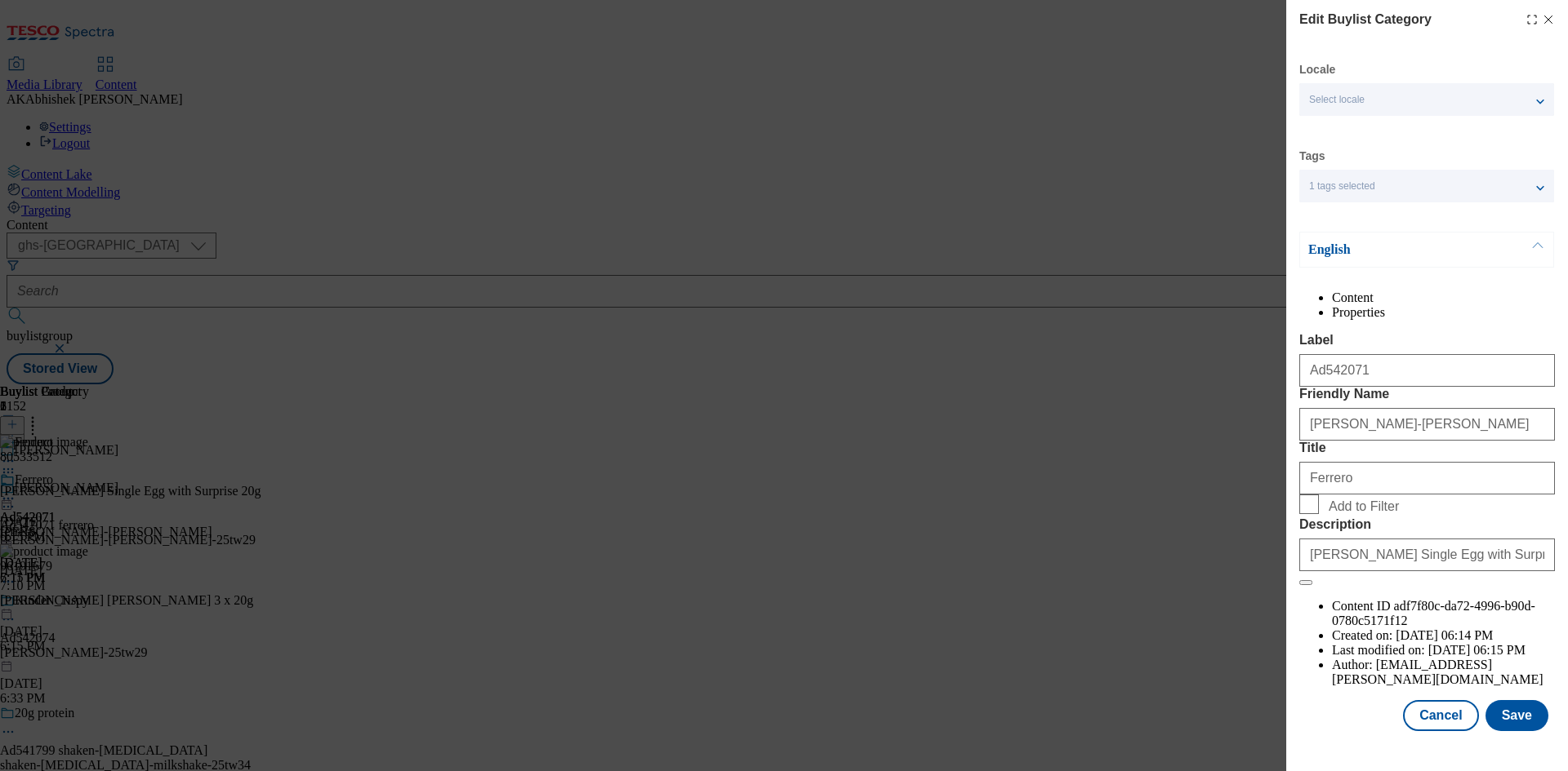
scroll to position [32, 0]
click at [1517, 731] on button "Save" at bounding box center [1517, 716] width 63 height 31
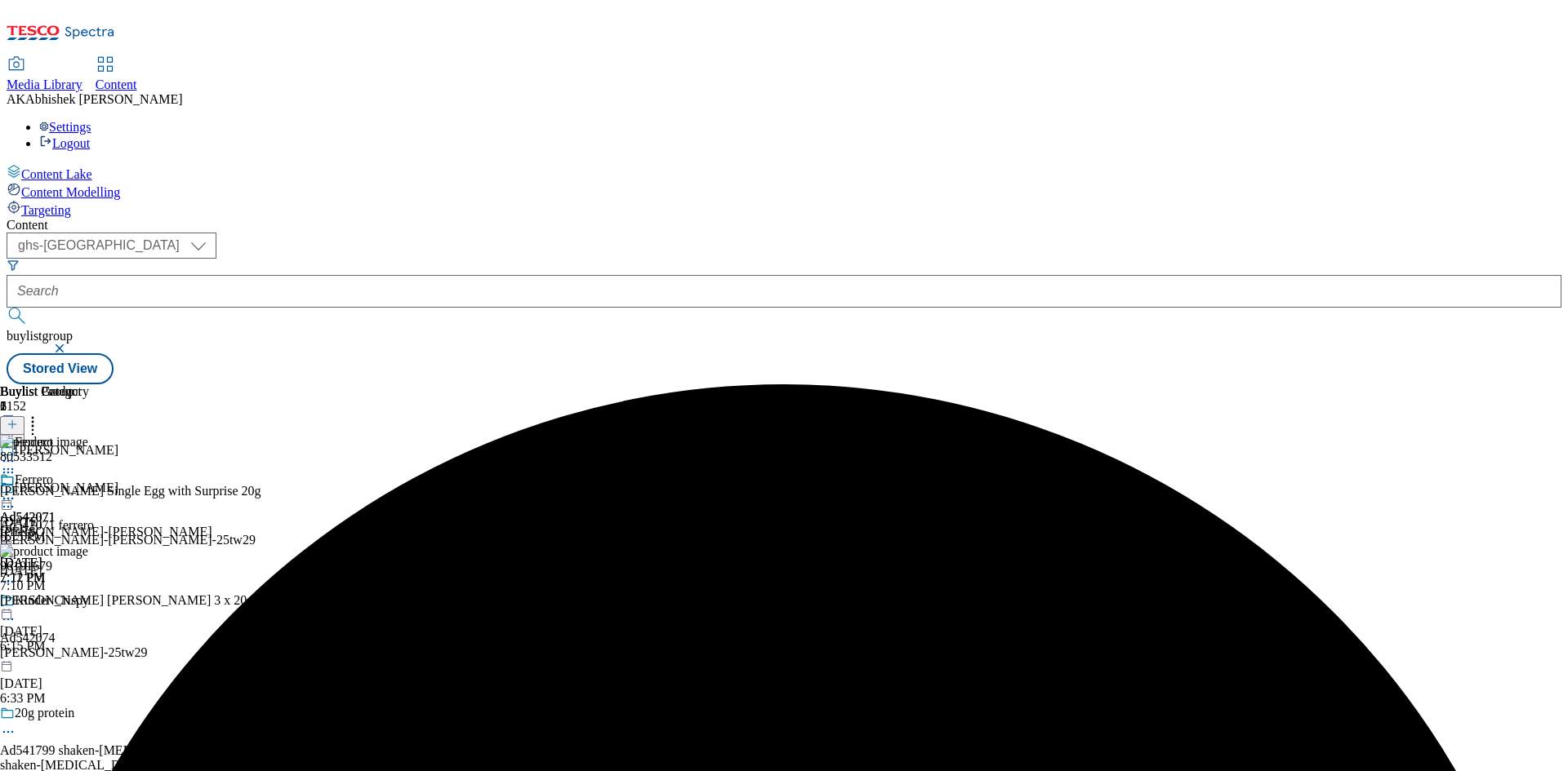
click at [17, 490] on icon at bounding box center [8, 498] width 17 height 17
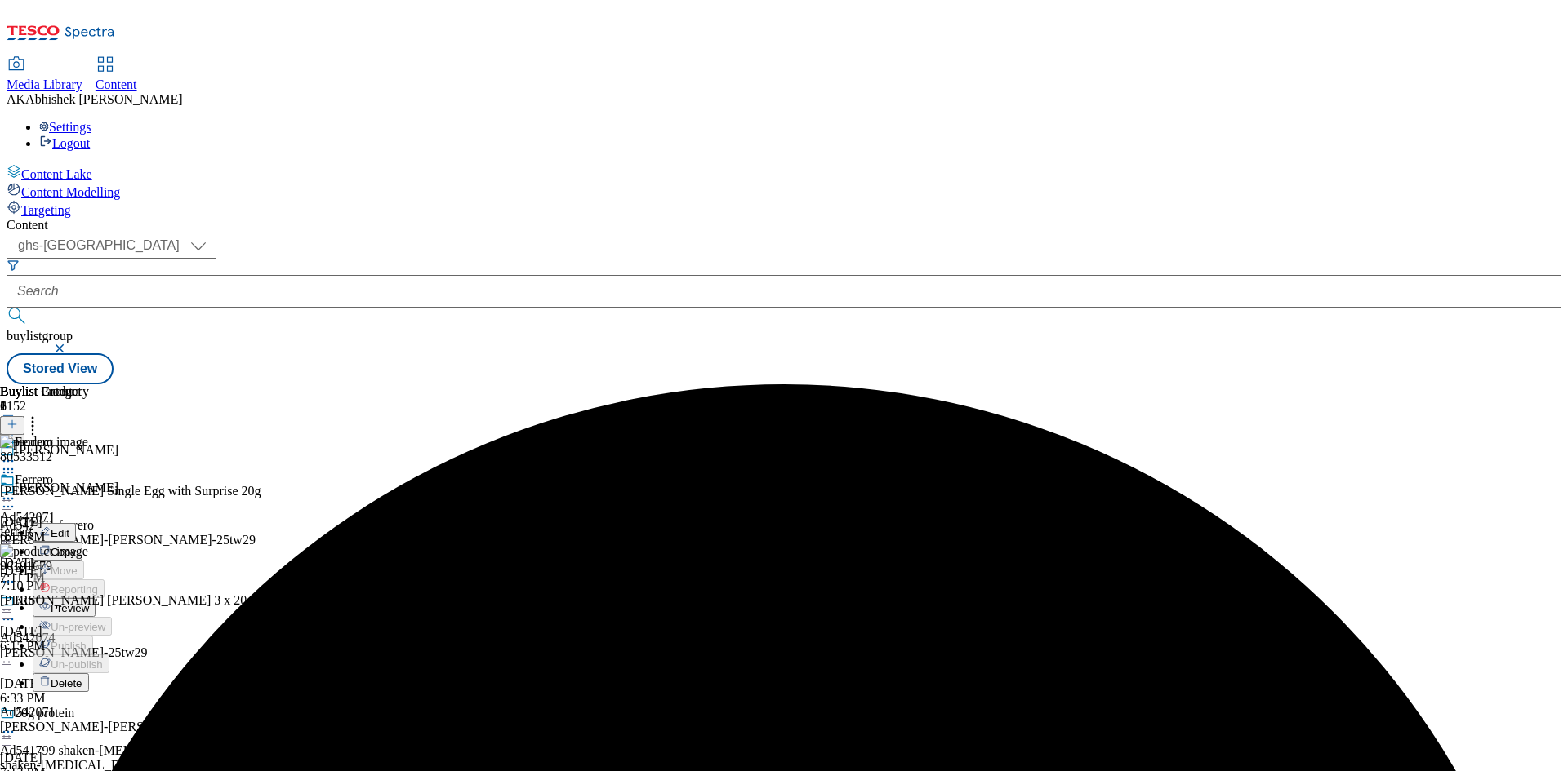
click at [89, 602] on span "Preview" at bounding box center [70, 608] width 39 height 13
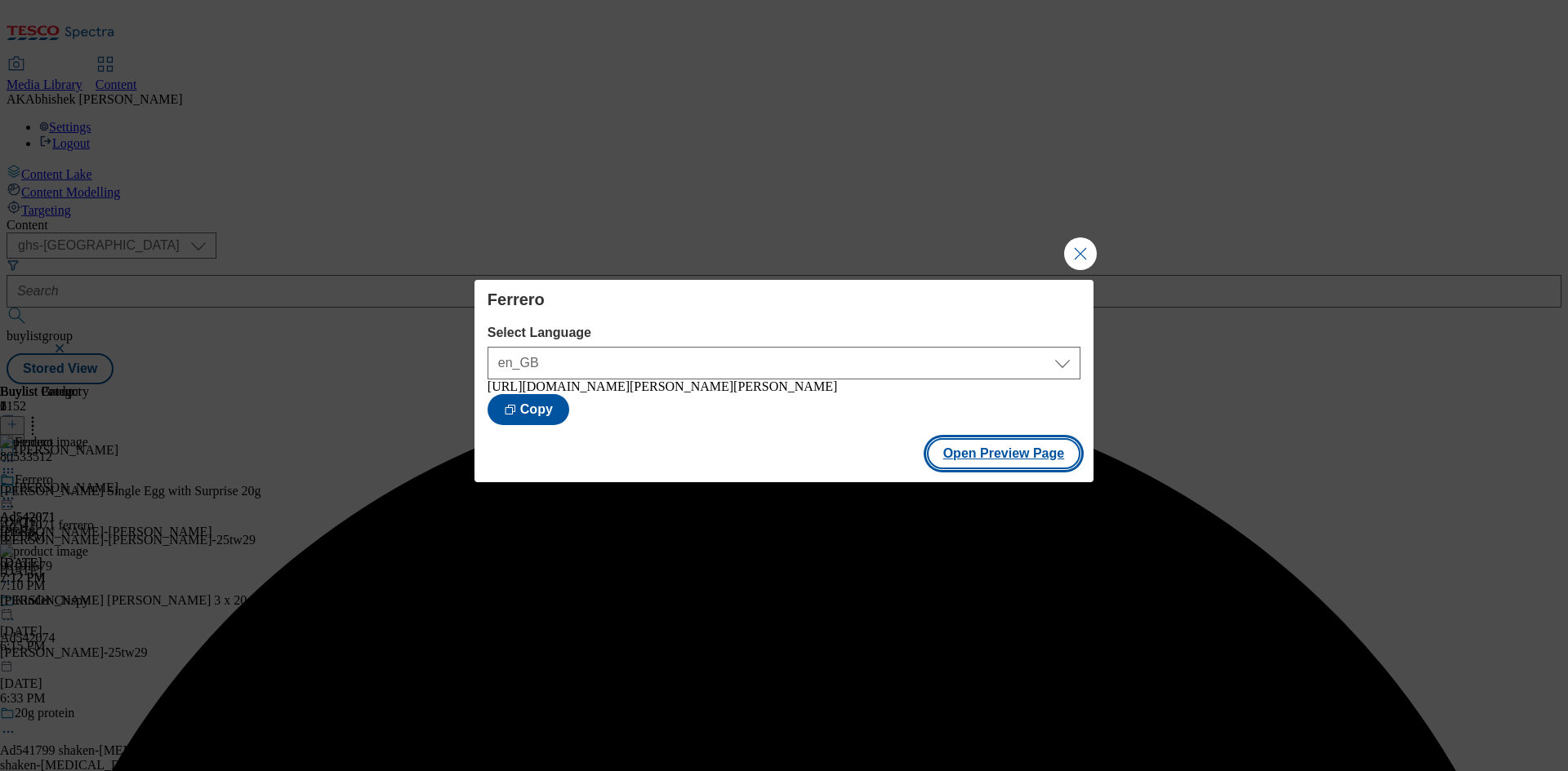
click at [1002, 452] on button "Open Preview Page" at bounding box center [1004, 453] width 154 height 31
click at [1068, 251] on button "Close Modal" at bounding box center [1080, 254] width 33 height 33
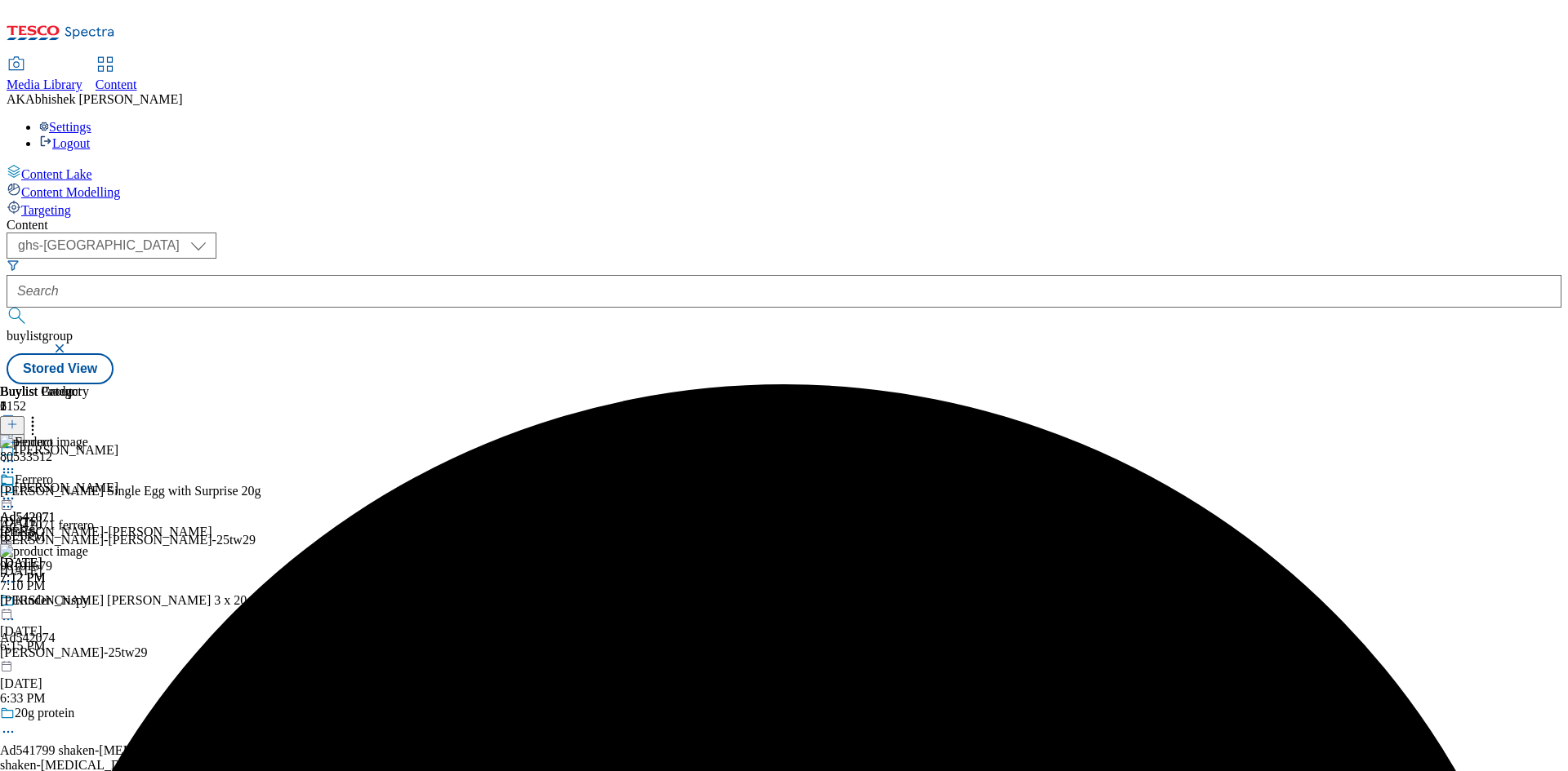
click at [17, 490] on icon at bounding box center [8, 498] width 17 height 17
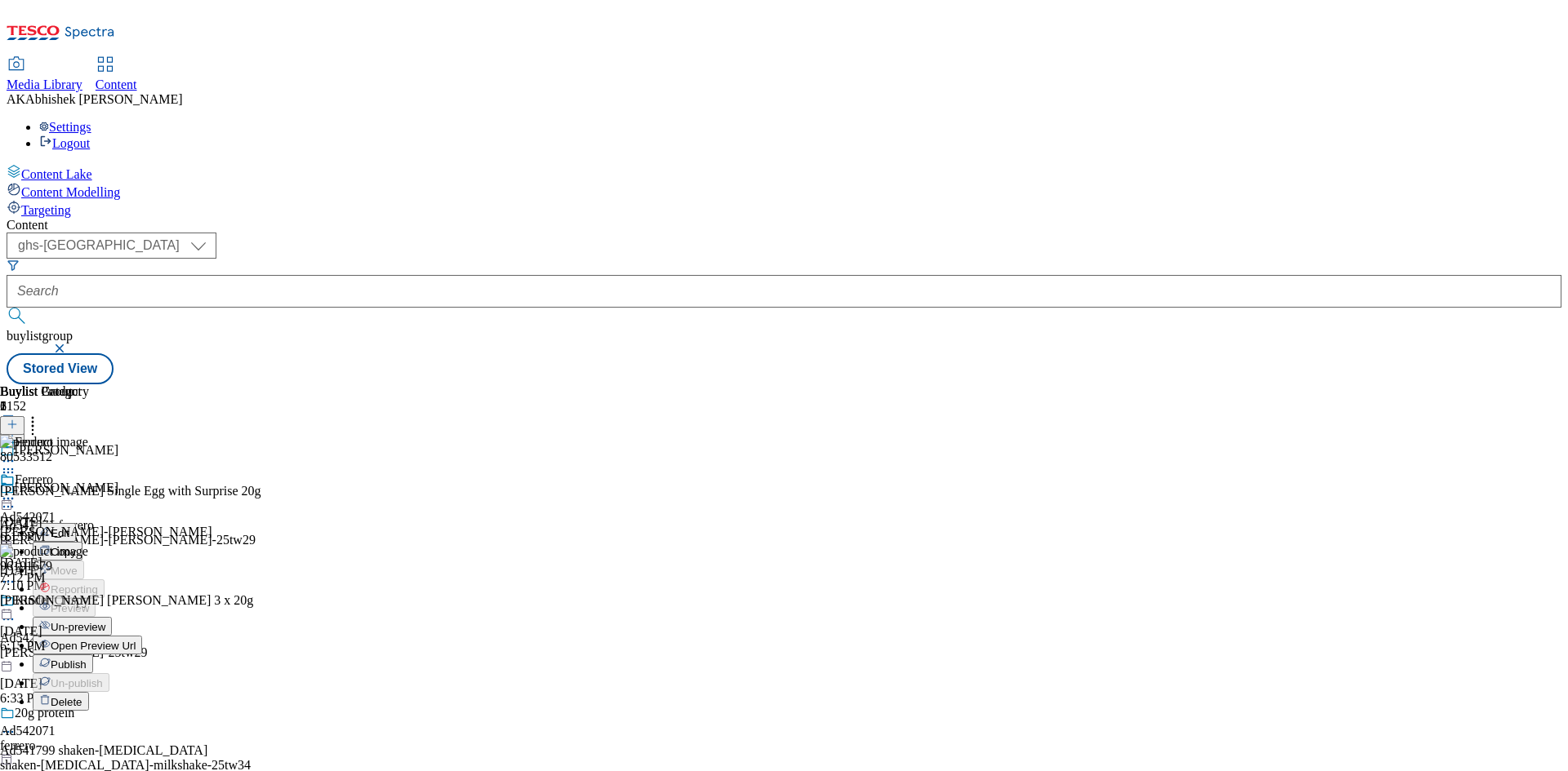
click at [86, 658] on span "Publish" at bounding box center [68, 664] width 36 height 13
